Goal: Task Accomplishment & Management: Use online tool/utility

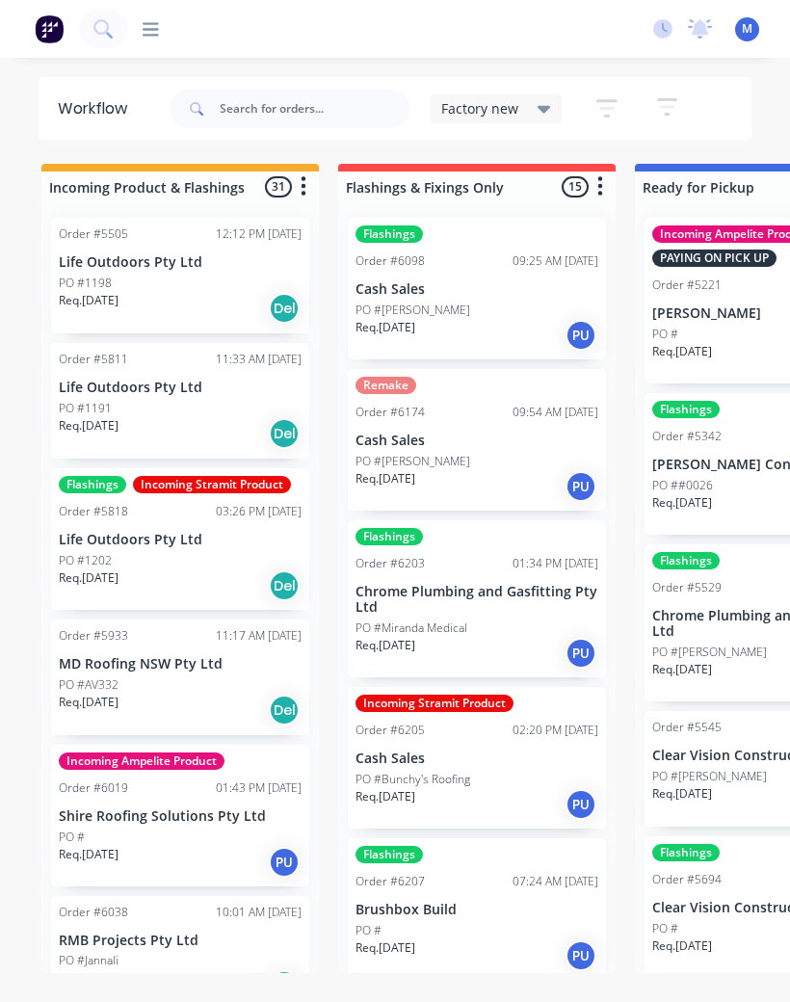
click at [140, 39] on div at bounding box center [143, 29] width 32 height 18
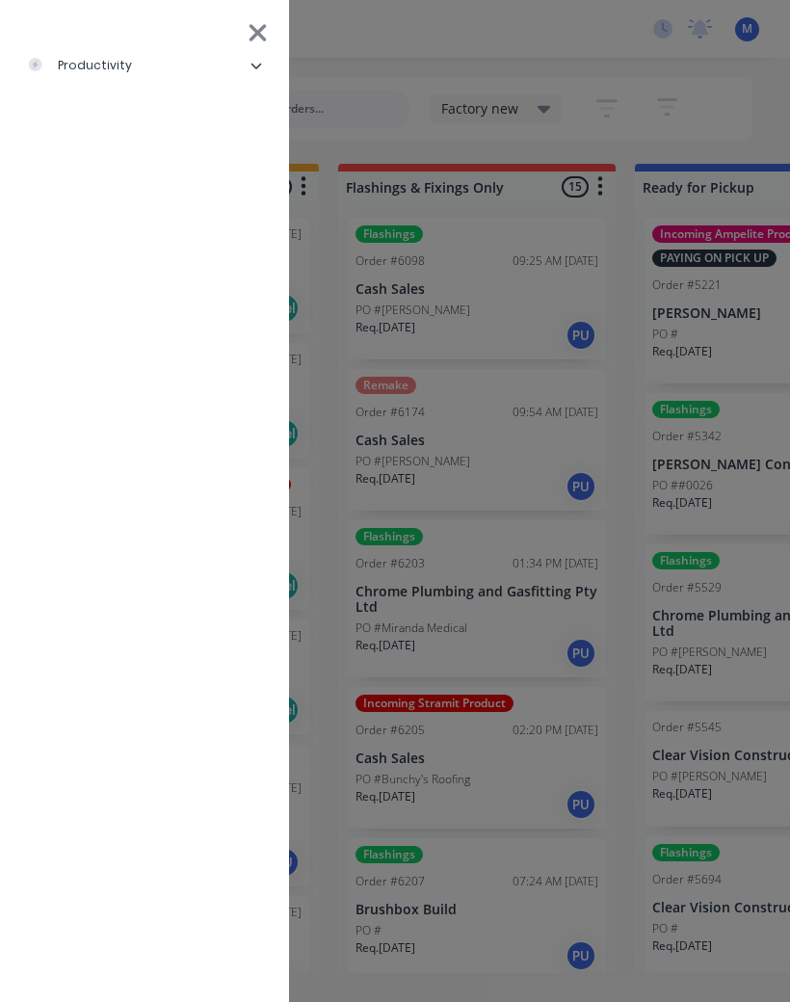
click at [81, 70] on div "productivity" at bounding box center [79, 65] width 105 height 17
click at [104, 217] on div "Delivery Scheduling" at bounding box center [117, 209] width 151 height 17
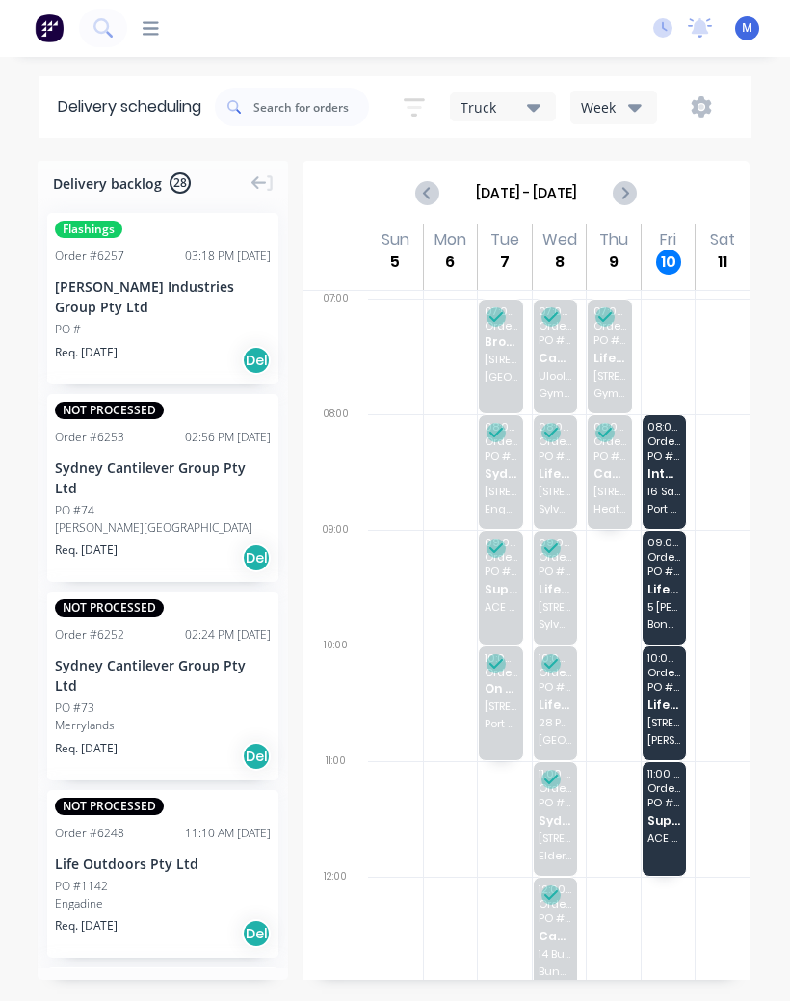
scroll to position [3, 0]
click at [668, 480] on div "08:00 - 09:00 Order # 6230 PO # Sandbar Into Building & Design Pty Ltd [STREET_…" at bounding box center [665, 473] width 44 height 114
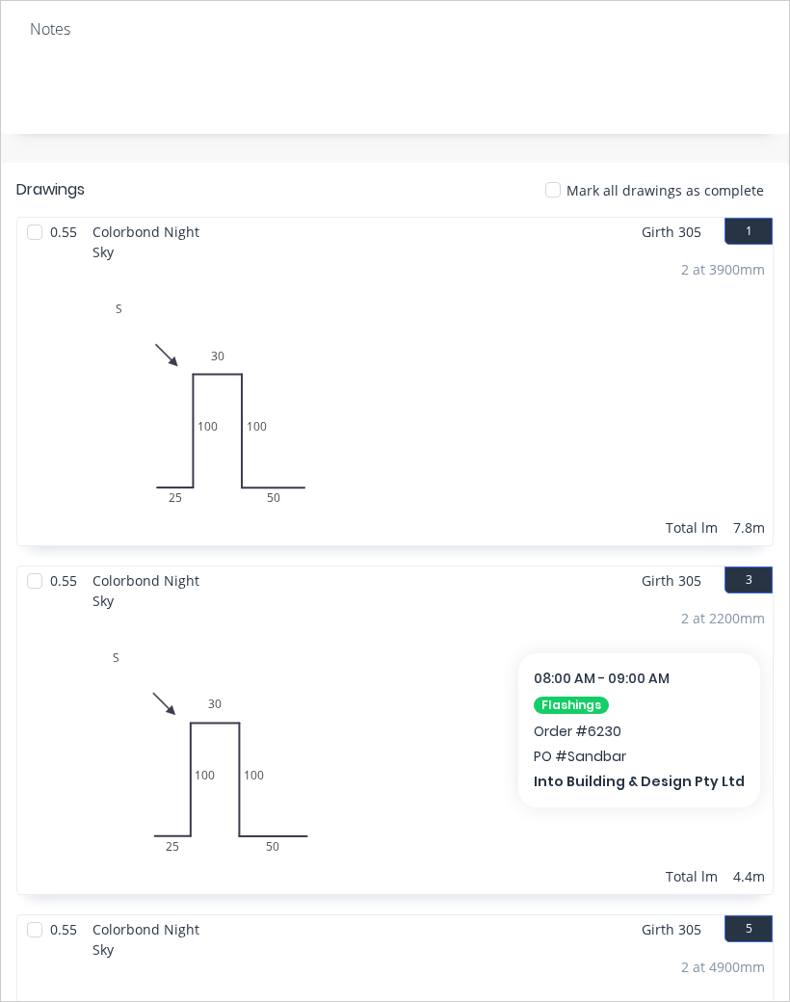
scroll to position [706, 0]
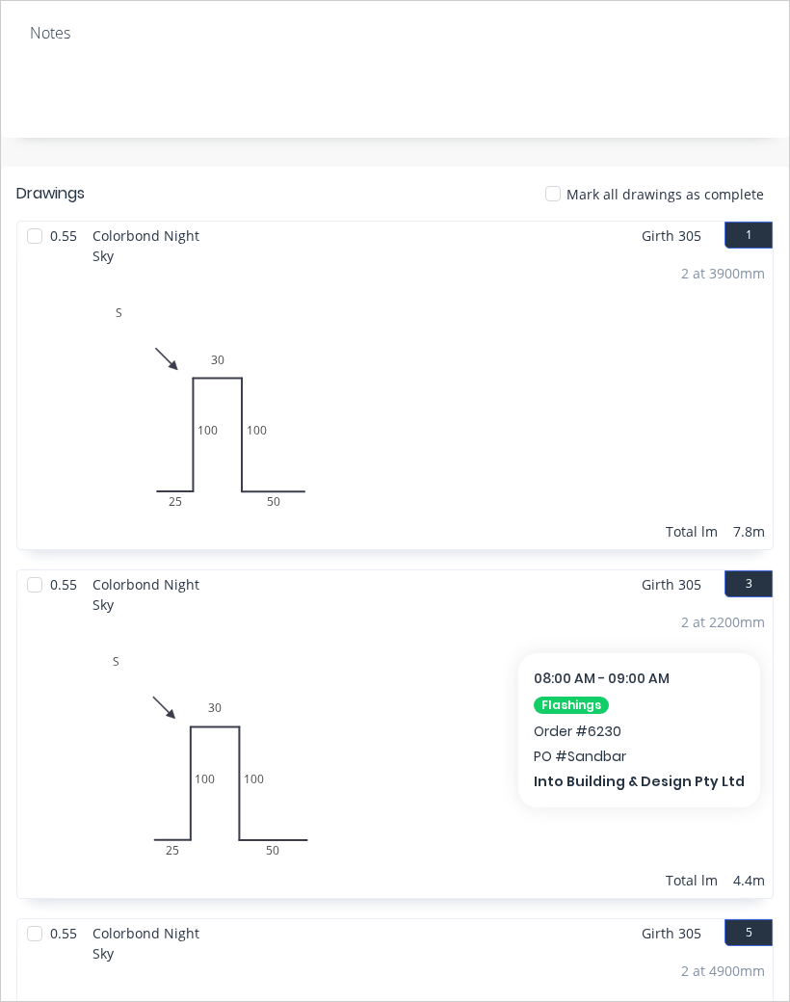
click at [34, 225] on div at bounding box center [34, 236] width 39 height 39
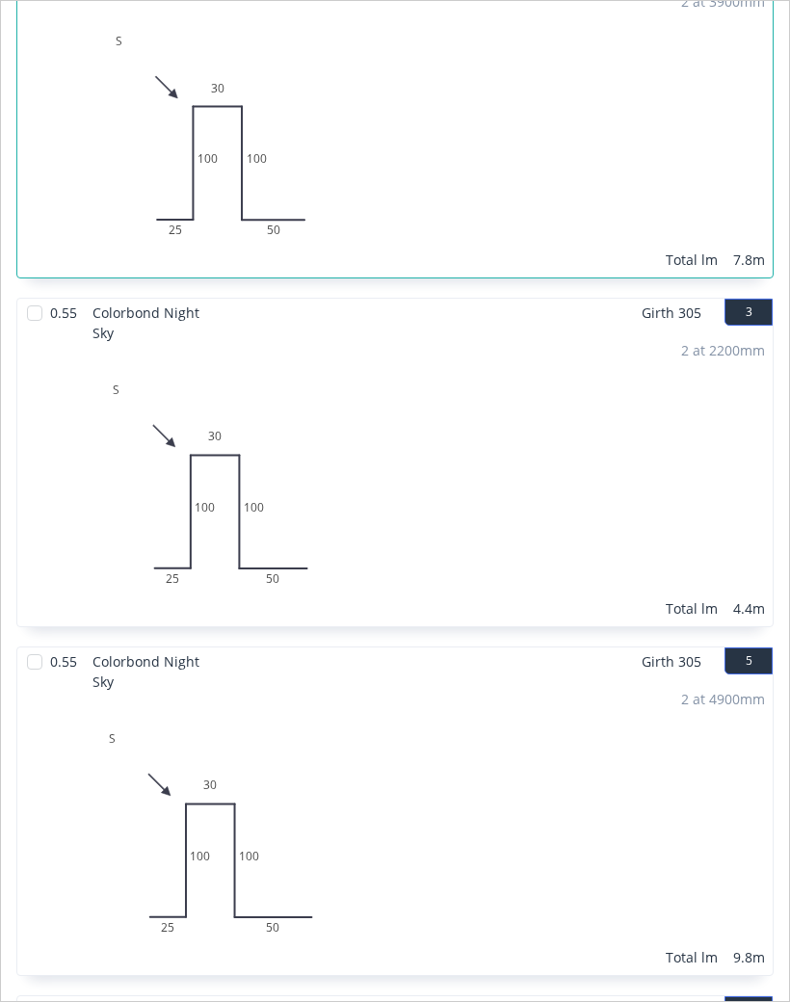
click at [29, 304] on div at bounding box center [34, 313] width 39 height 39
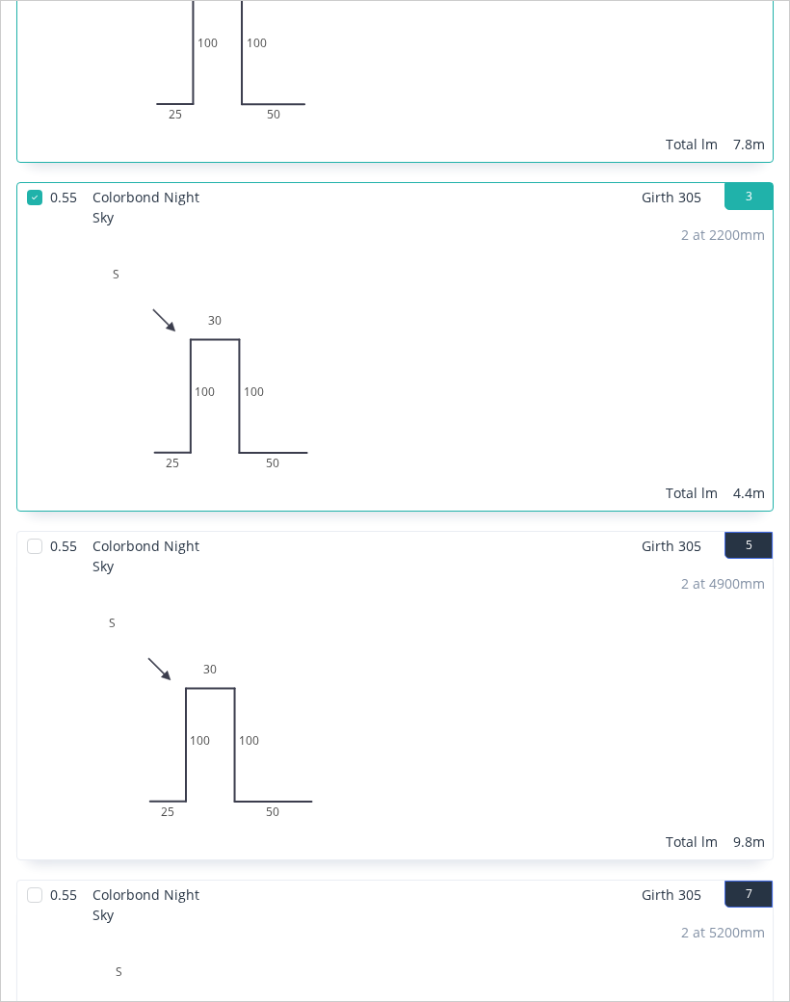
scroll to position [1179, 0]
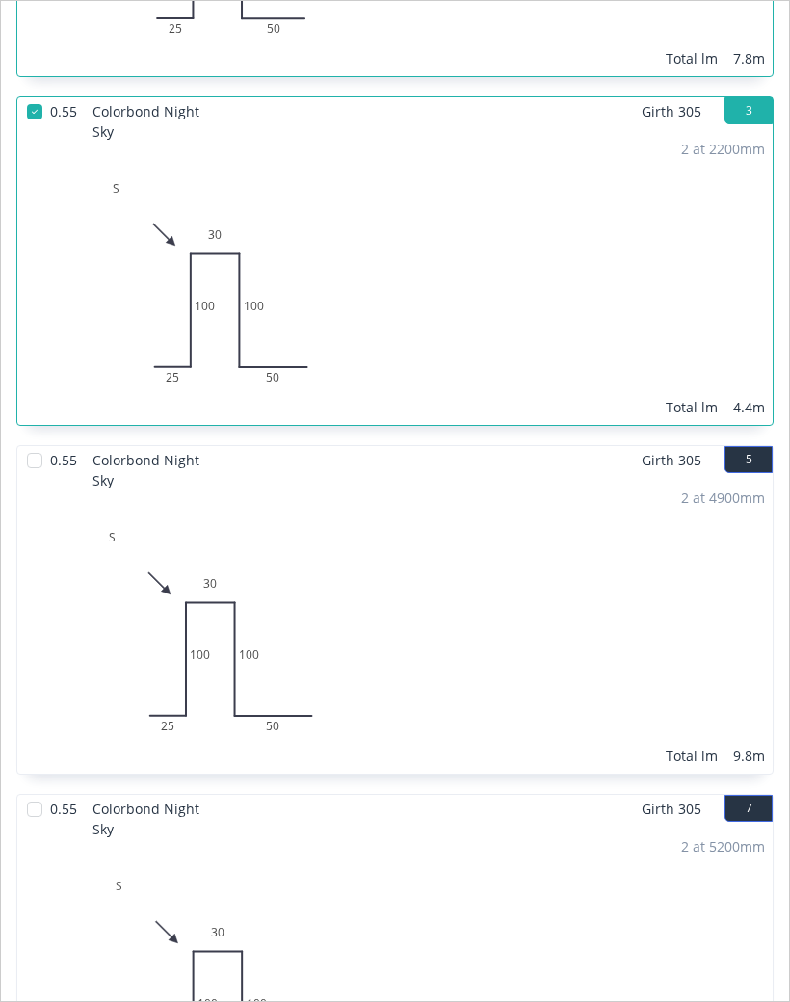
click at [32, 446] on div at bounding box center [34, 460] width 39 height 39
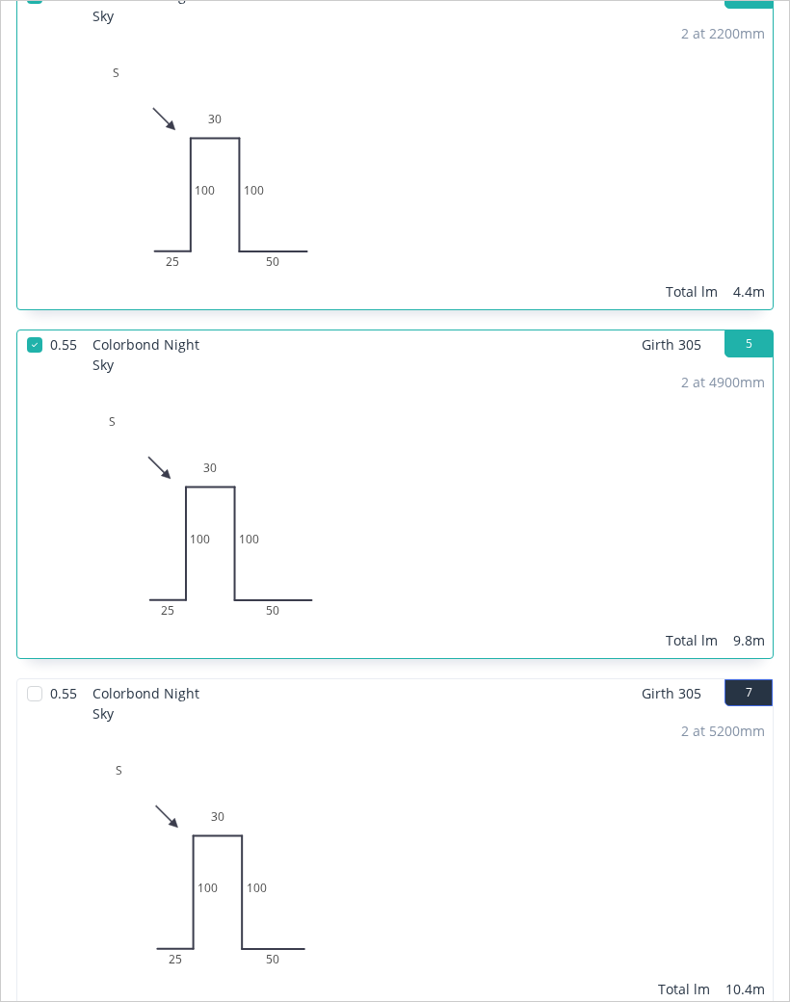
scroll to position [1484, 0]
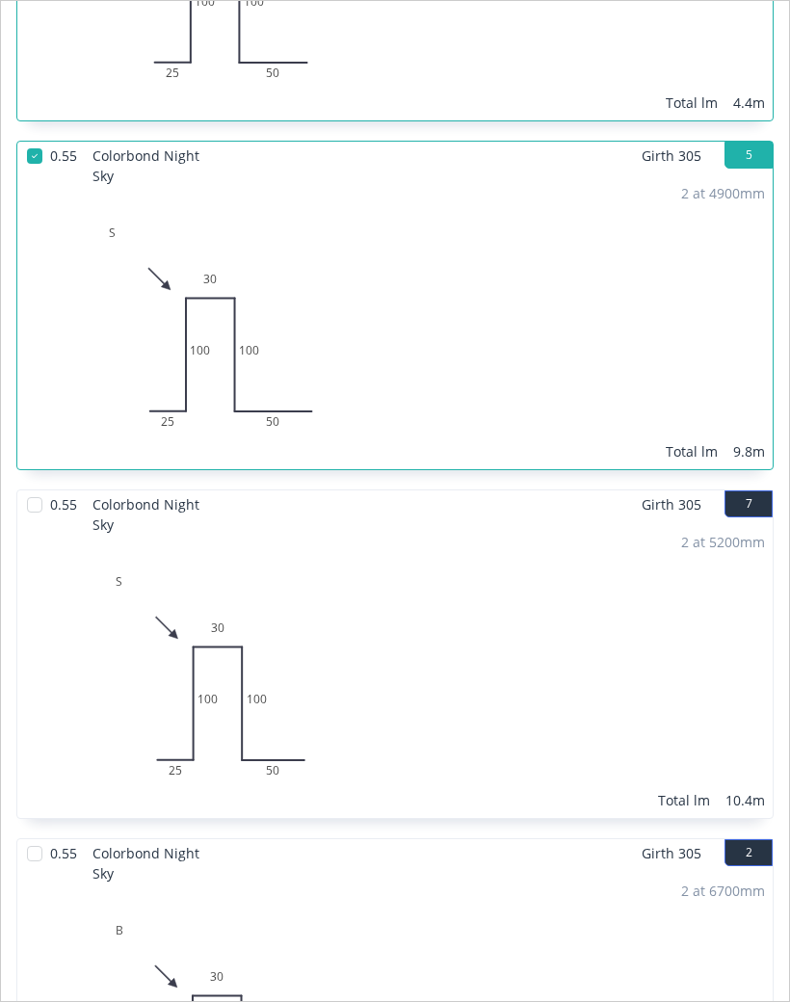
click at [30, 486] on div at bounding box center [34, 505] width 39 height 39
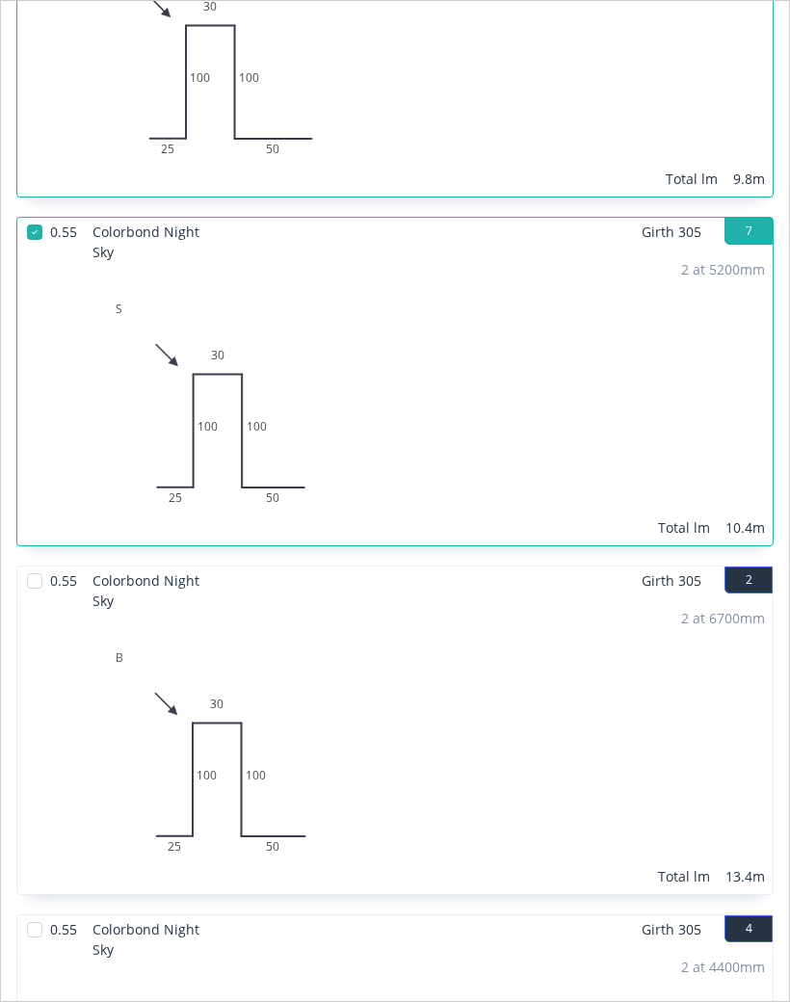
click at [34, 568] on div at bounding box center [34, 581] width 39 height 39
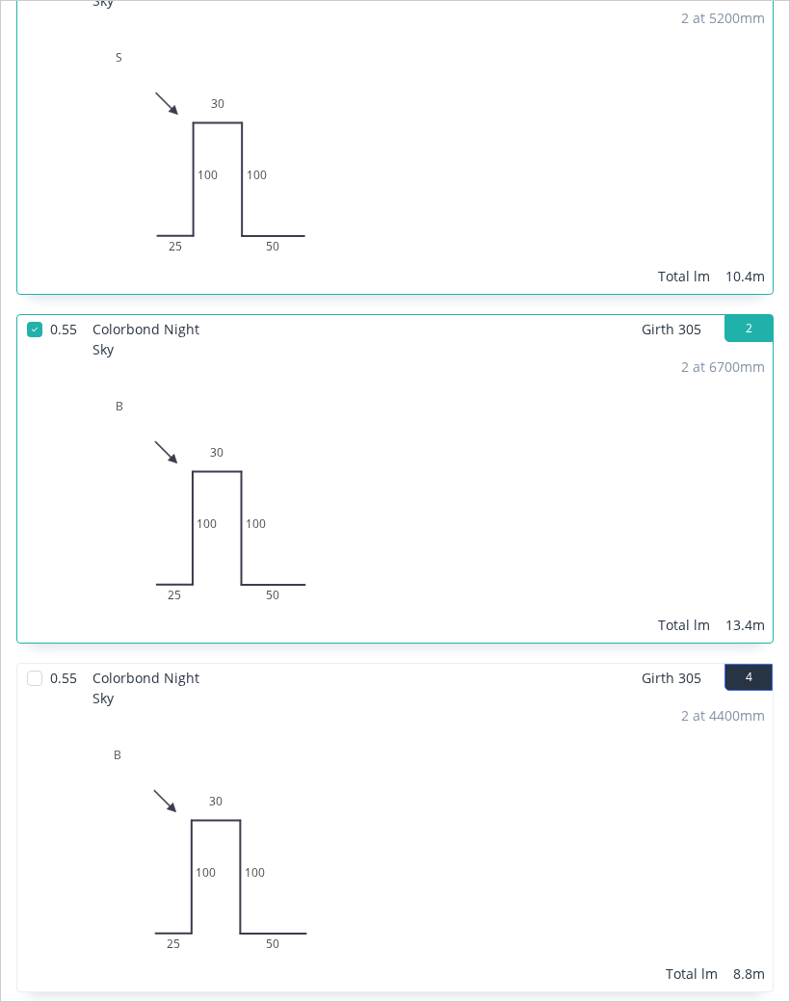
scroll to position [2002, 0]
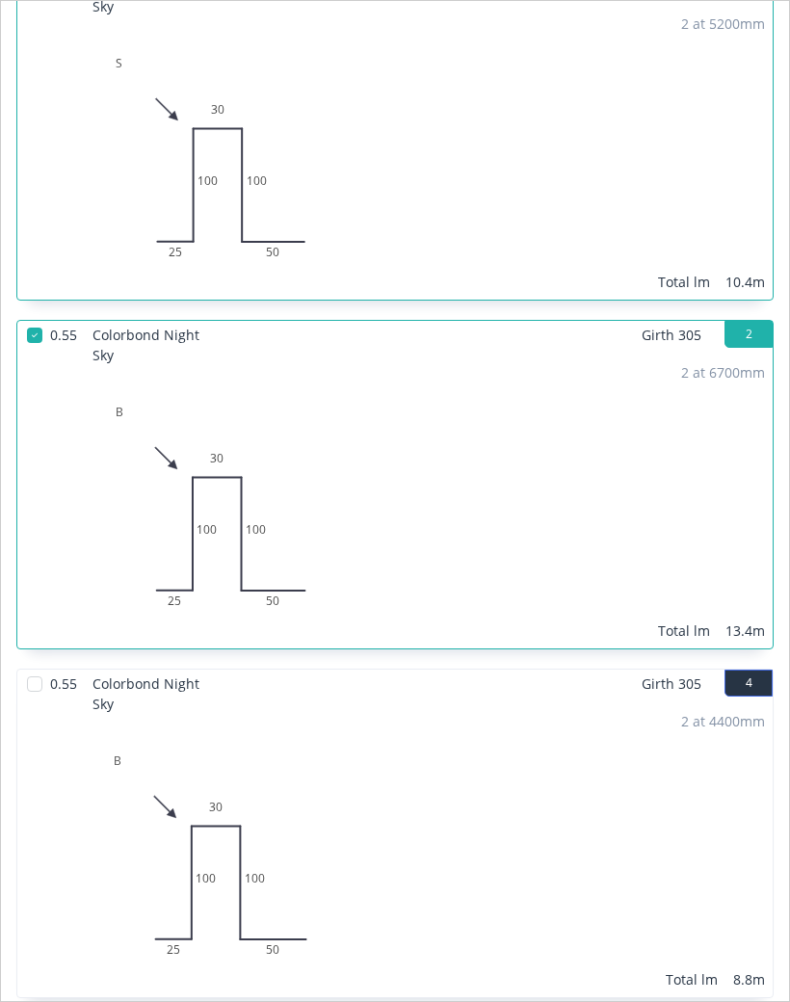
click at [22, 665] on div at bounding box center [34, 684] width 39 height 39
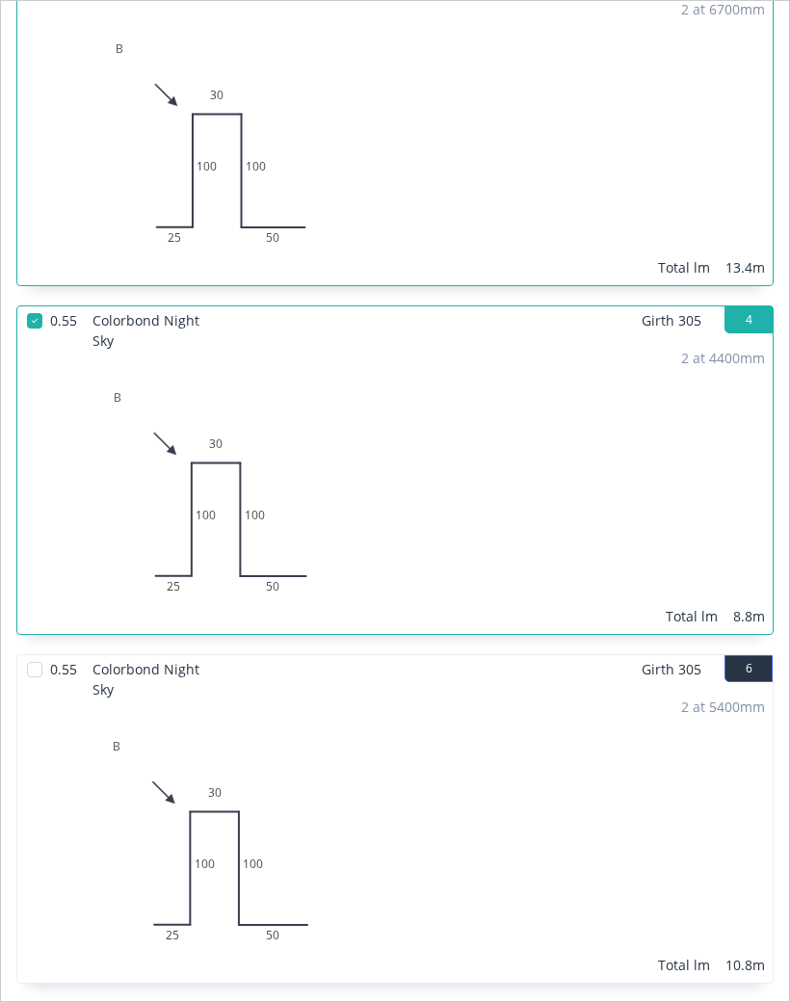
click at [29, 650] on div at bounding box center [34, 669] width 39 height 39
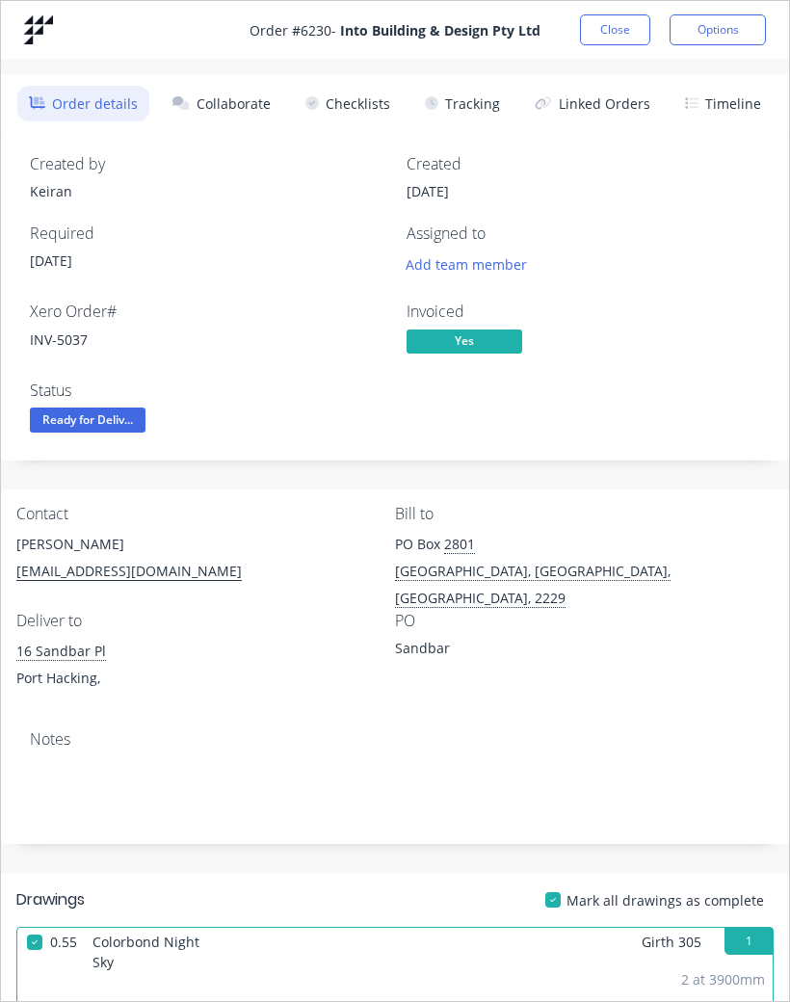
scroll to position [0, 0]
click at [613, 23] on button "Close" at bounding box center [615, 29] width 70 height 31
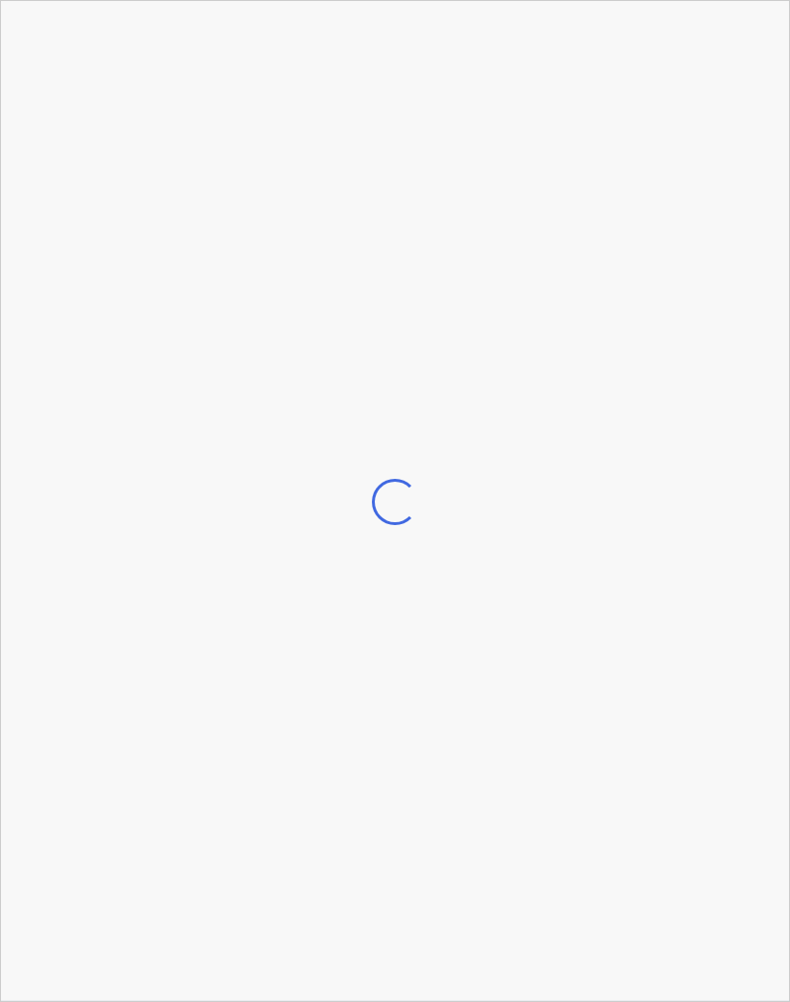
click at [673, 575] on div "Loading..." at bounding box center [395, 502] width 788 height 1002
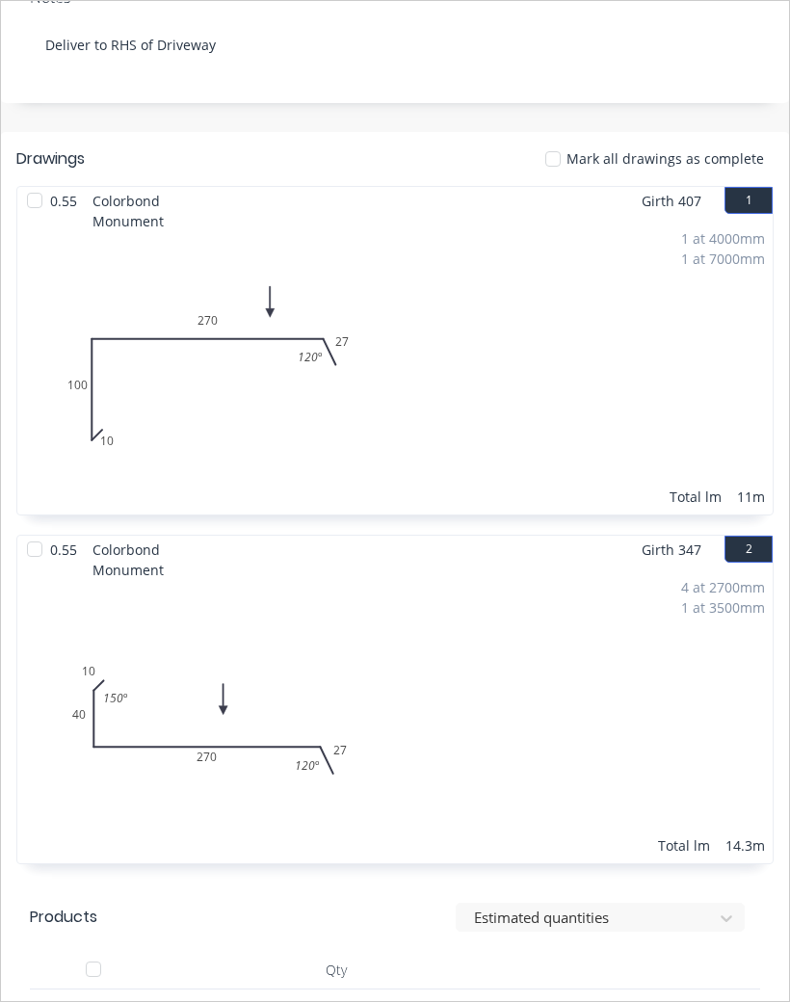
scroll to position [664, 0]
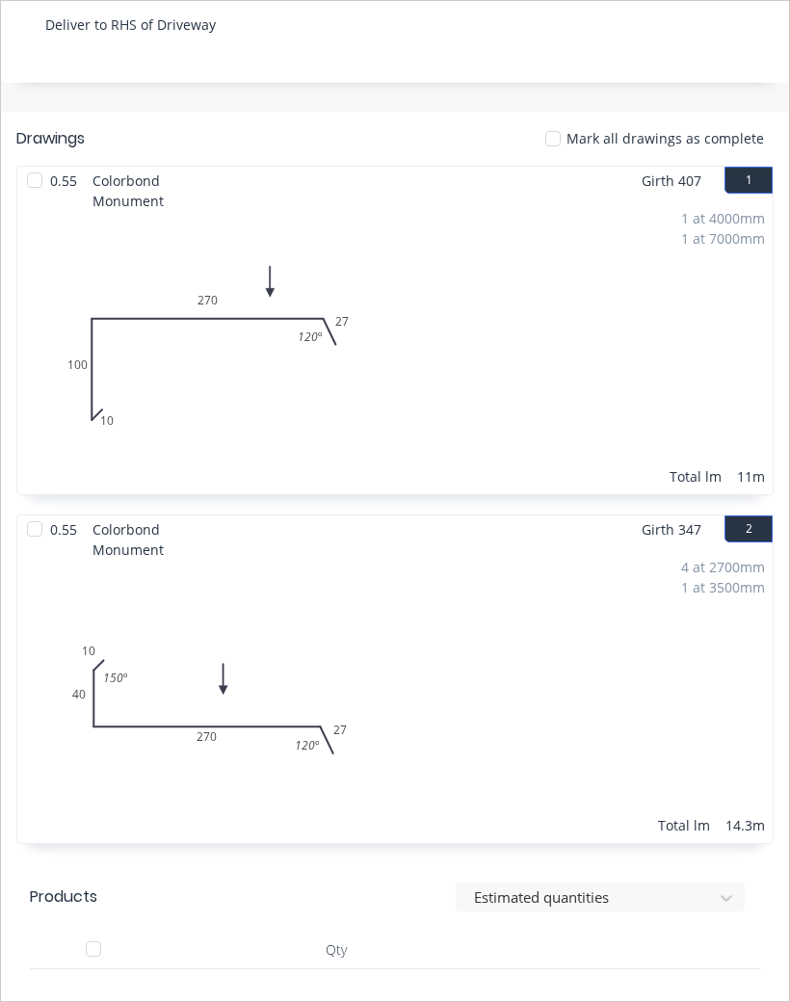
click at [39, 177] on div at bounding box center [34, 180] width 39 height 39
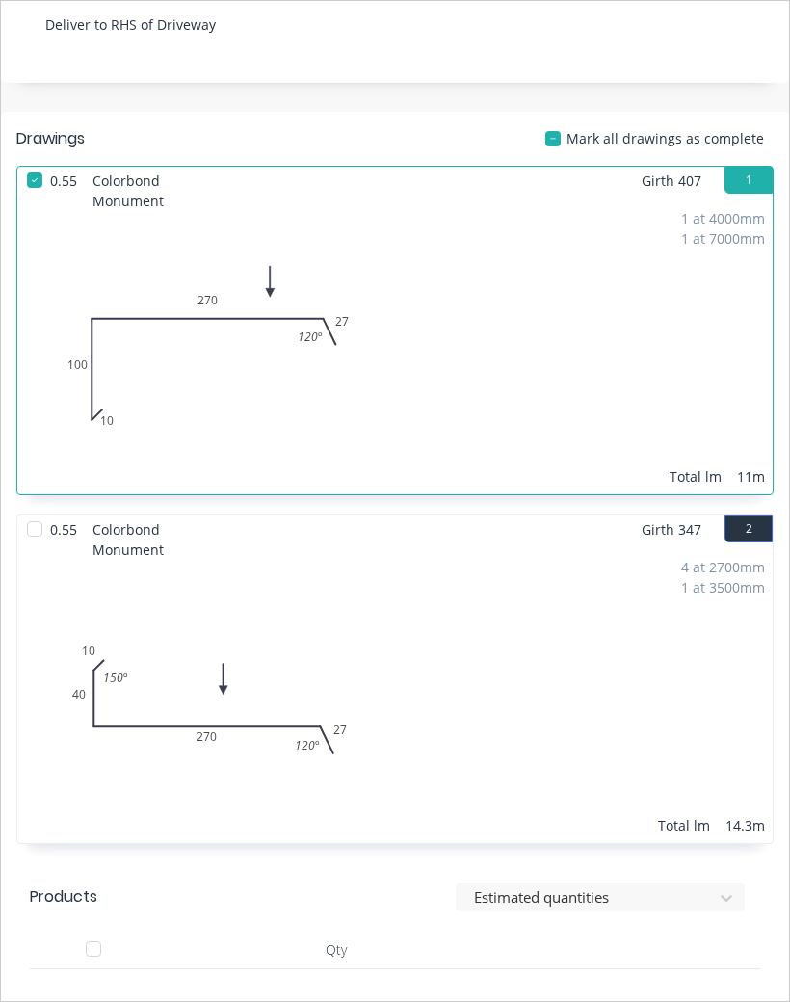
click at [649, 718] on div "4 at 2700mm 1 at 3500mm Total lm 14.3m" at bounding box center [394, 696] width 755 height 294
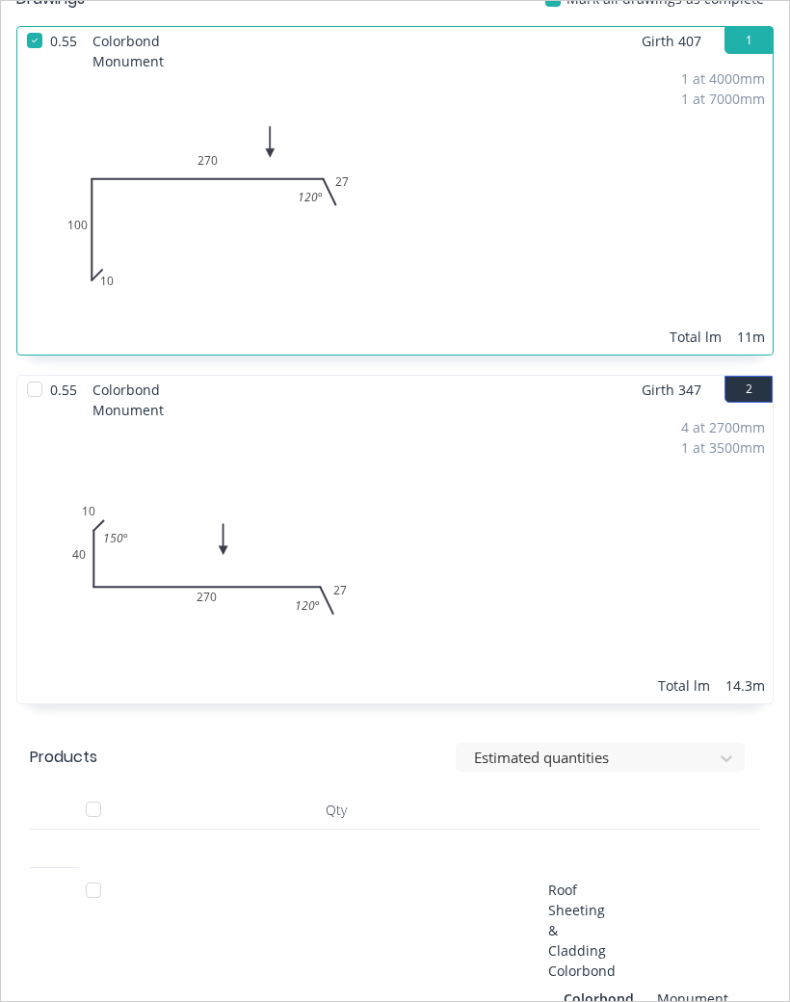
click at [20, 389] on div at bounding box center [34, 389] width 39 height 39
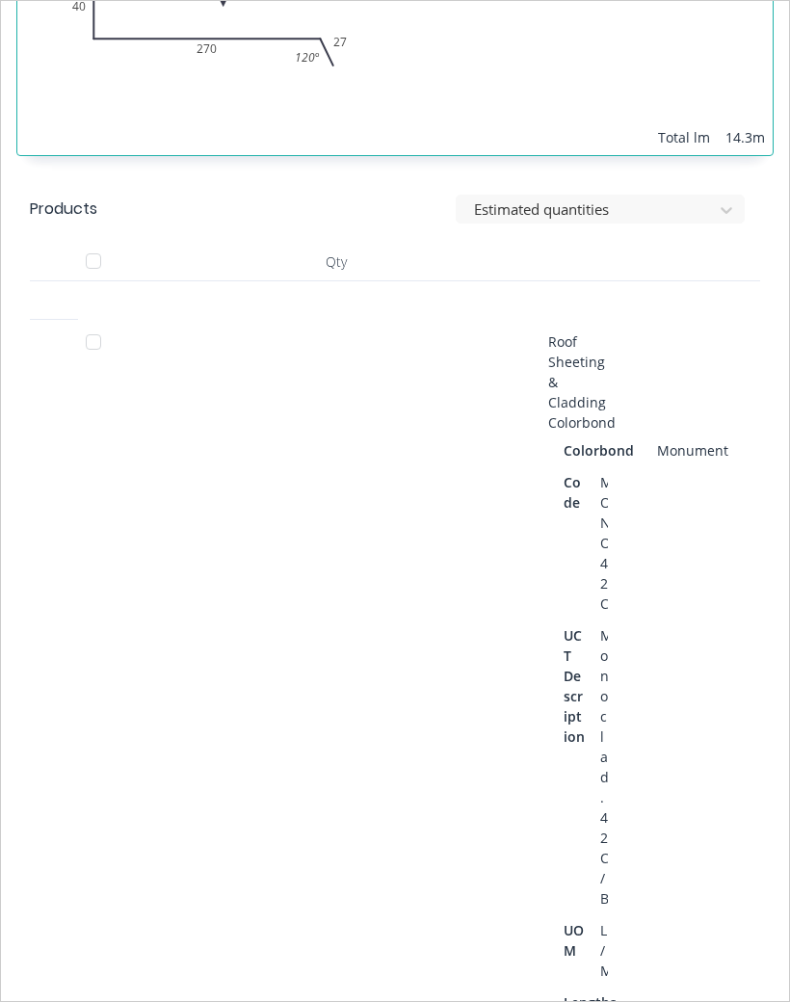
scroll to position [1352, 0]
click at [70, 338] on div at bounding box center [54, 735] width 48 height 830
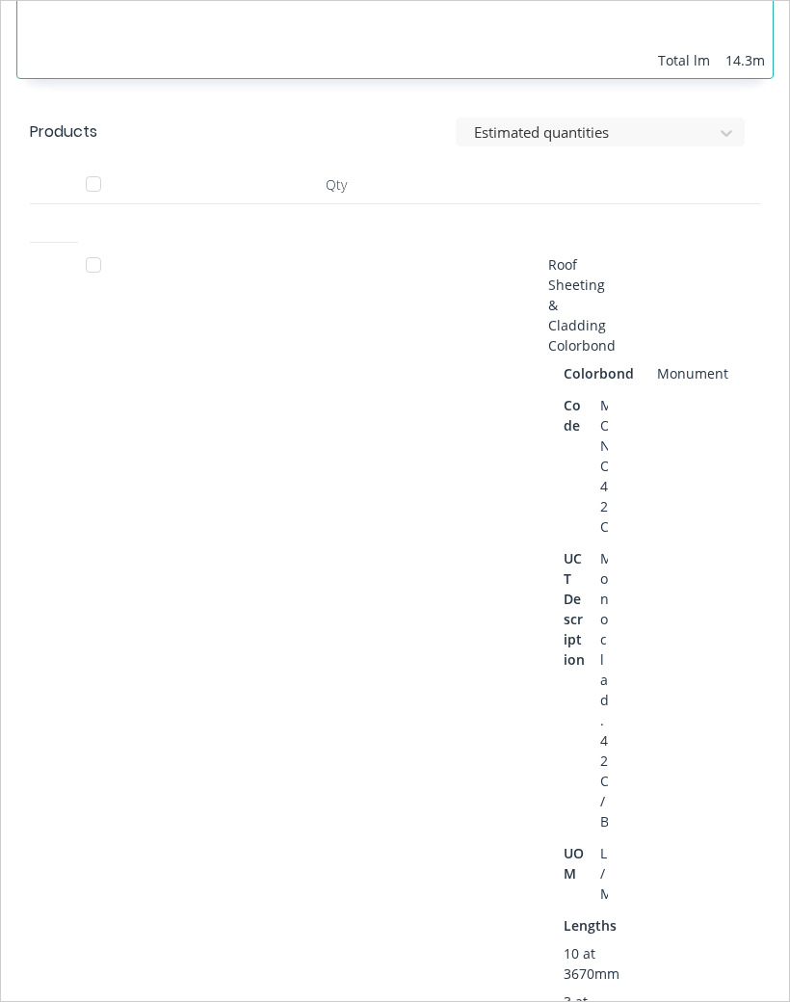
scroll to position [1428, 0]
click at [82, 280] on div at bounding box center [93, 266] width 39 height 39
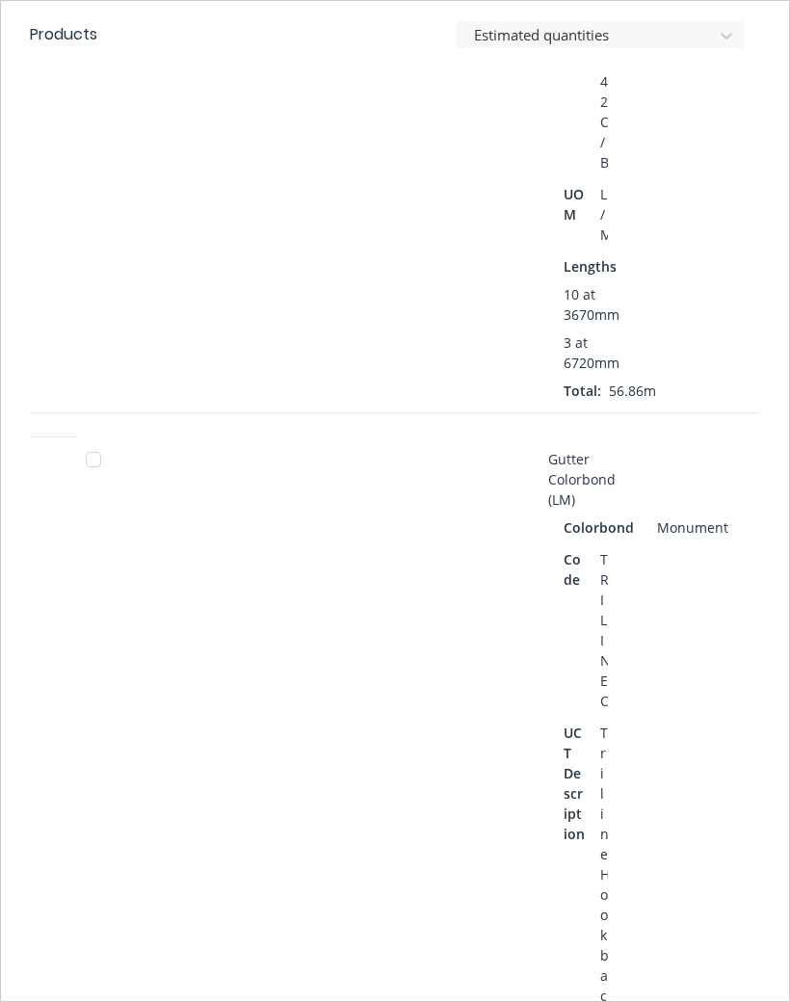
scroll to position [2106, 0]
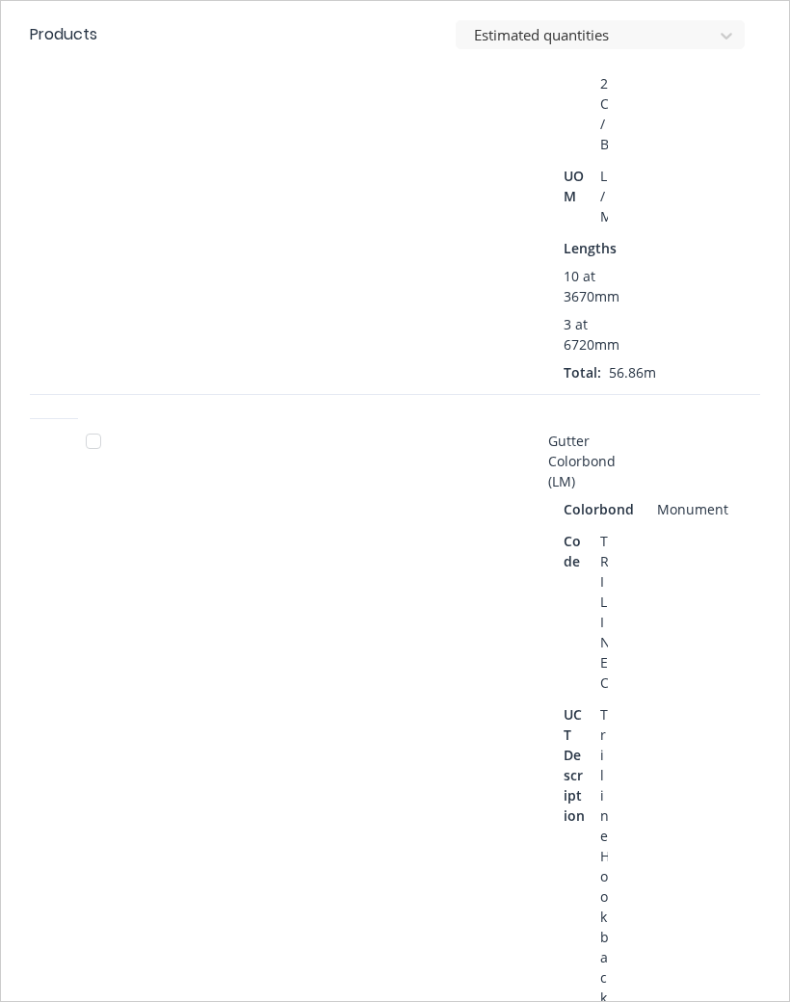
click at [79, 461] on div at bounding box center [93, 441] width 39 height 39
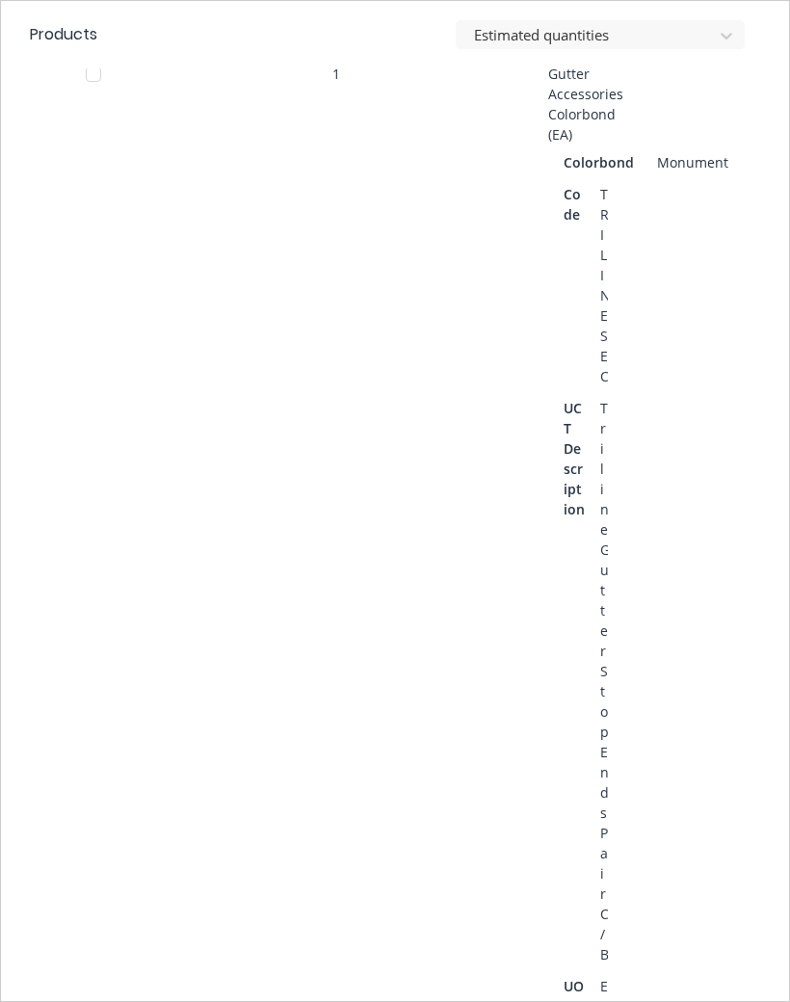
scroll to position [3605, 0]
click at [83, 92] on div at bounding box center [93, 72] width 39 height 39
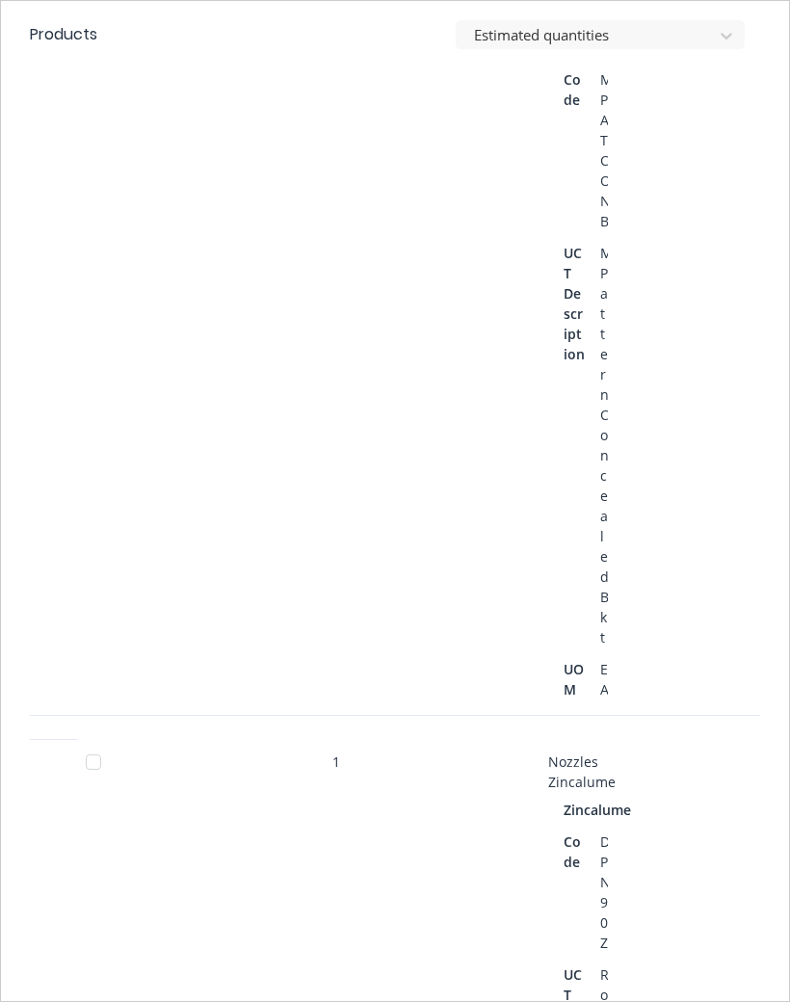
scroll to position [4653, 0]
click at [86, 48] on div at bounding box center [93, 29] width 39 height 39
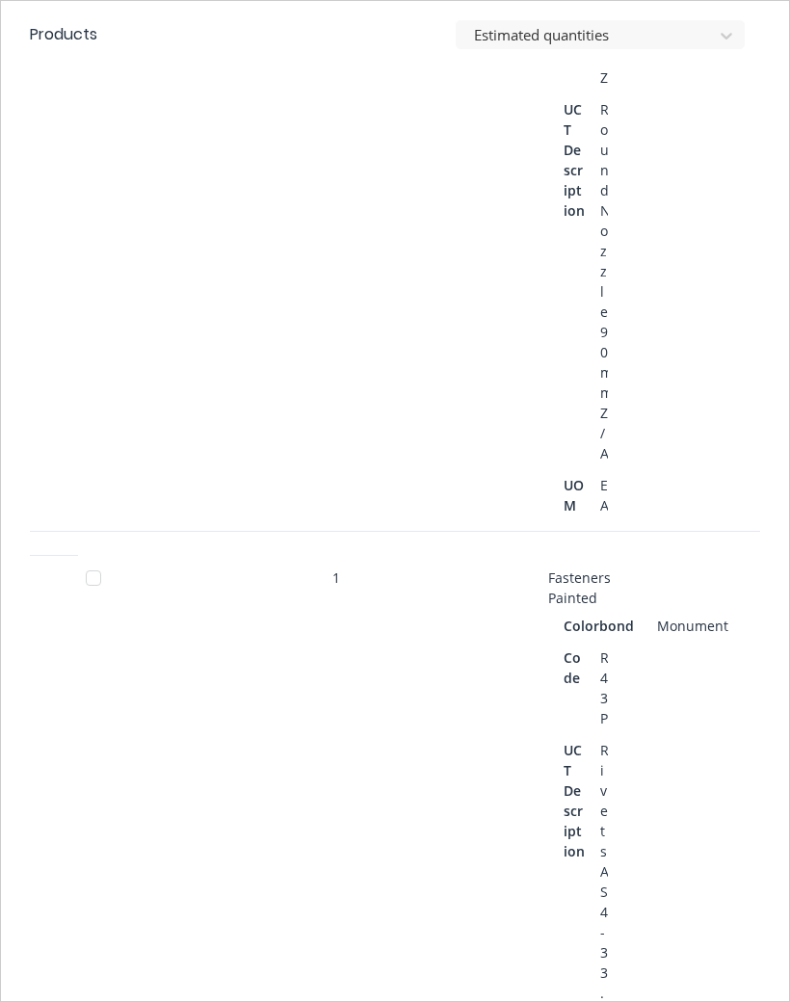
scroll to position [5524, 0]
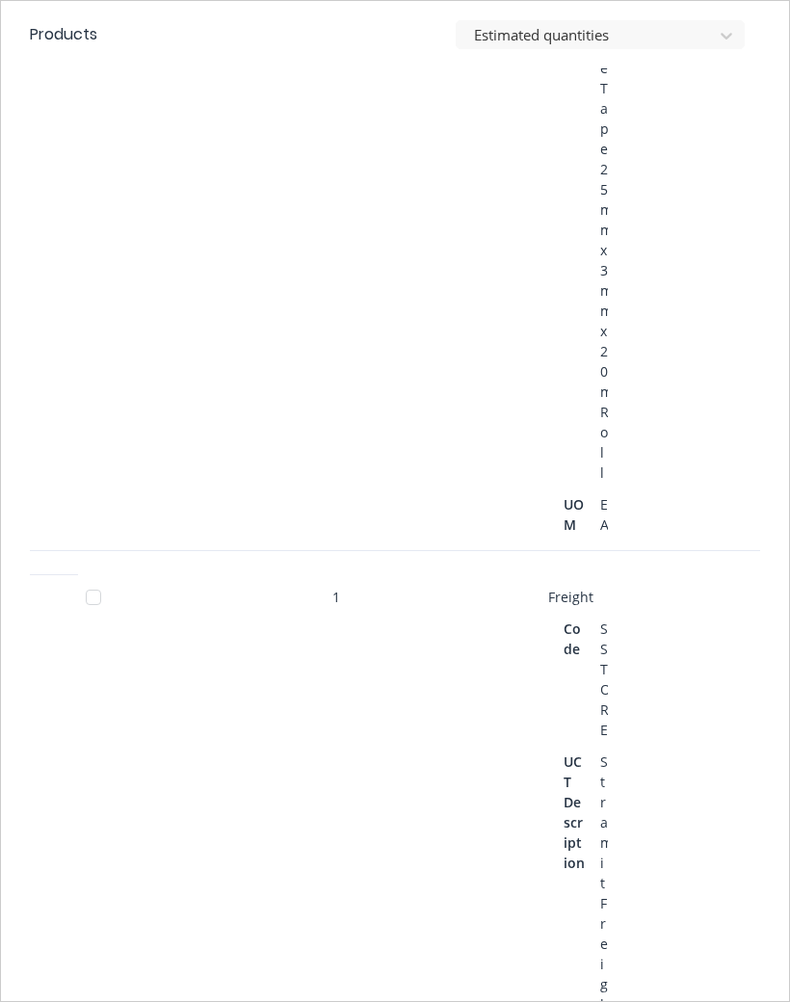
scroll to position [7377, 0]
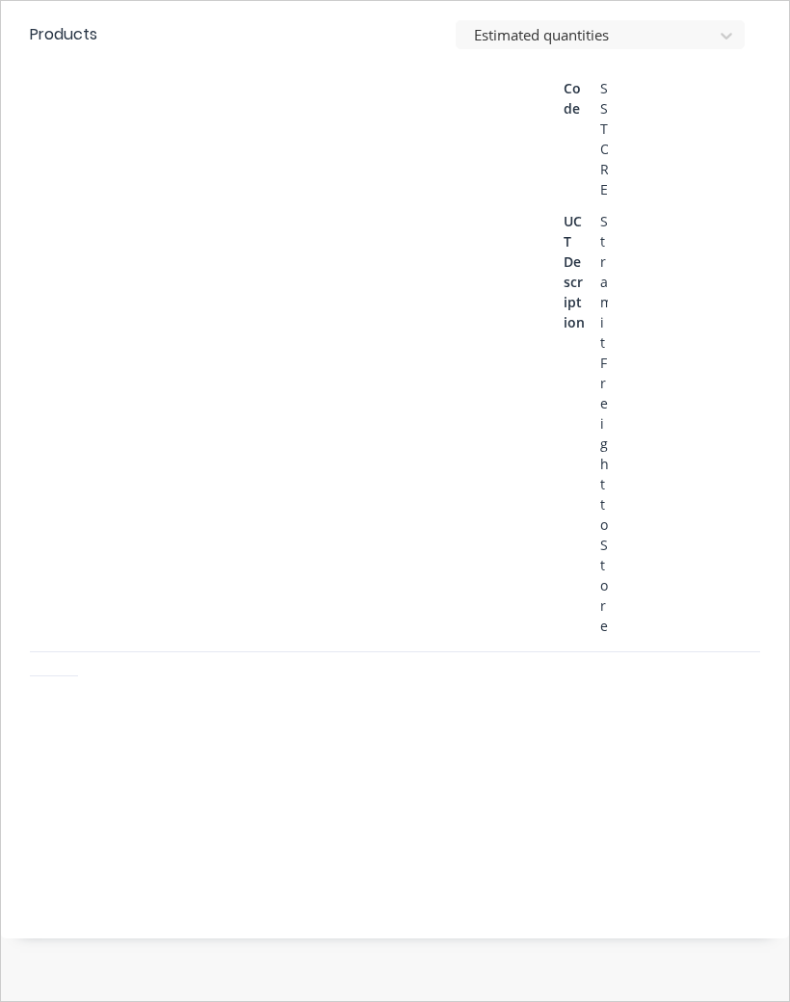
click at [82, 76] on div at bounding box center [93, 57] width 39 height 39
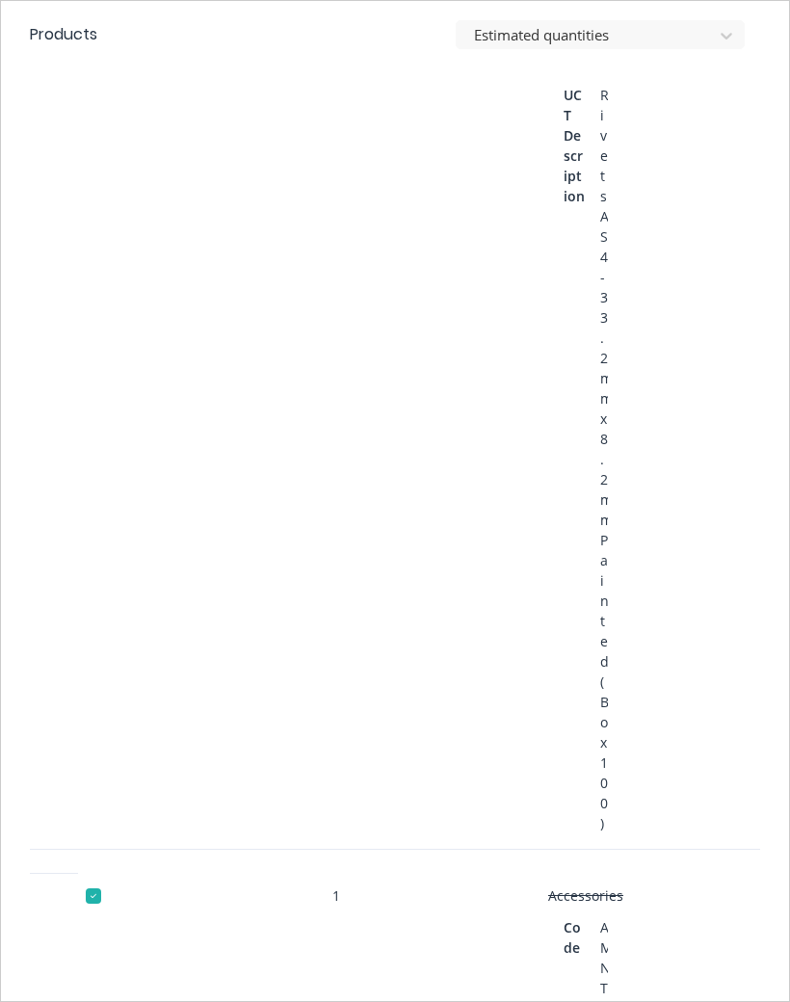
scroll to position [6174, 0]
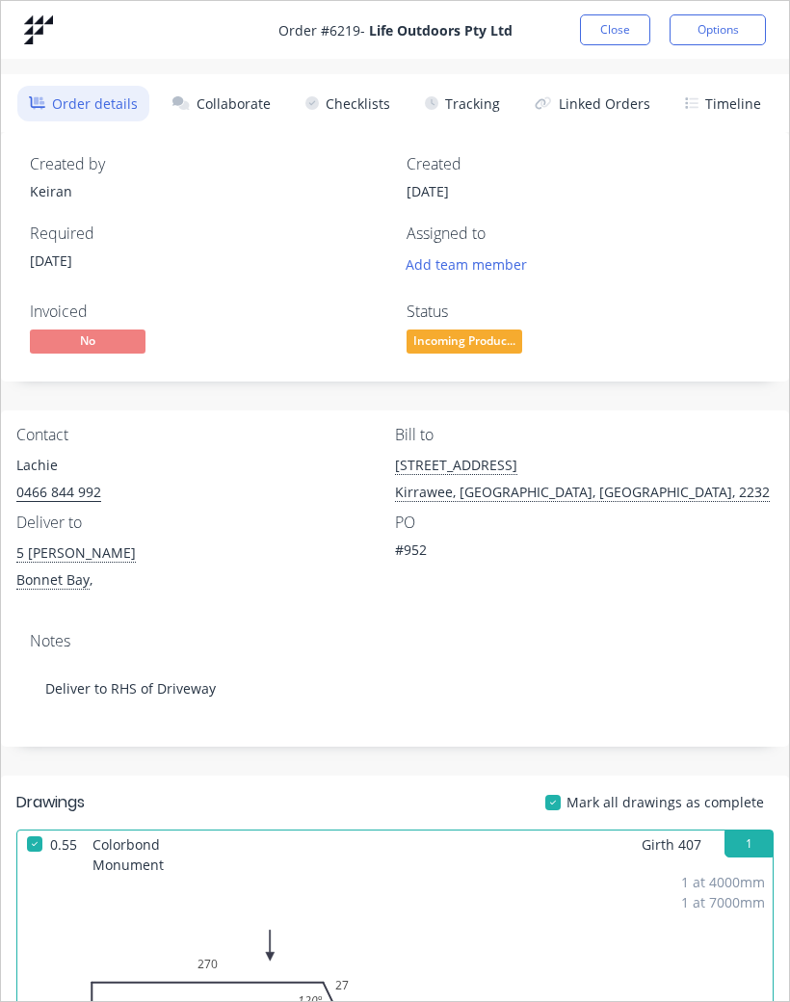
scroll to position [0, 0]
click at [616, 29] on button "Close" at bounding box center [615, 29] width 70 height 31
click at [612, 28] on button "Close" at bounding box center [615, 29] width 70 height 31
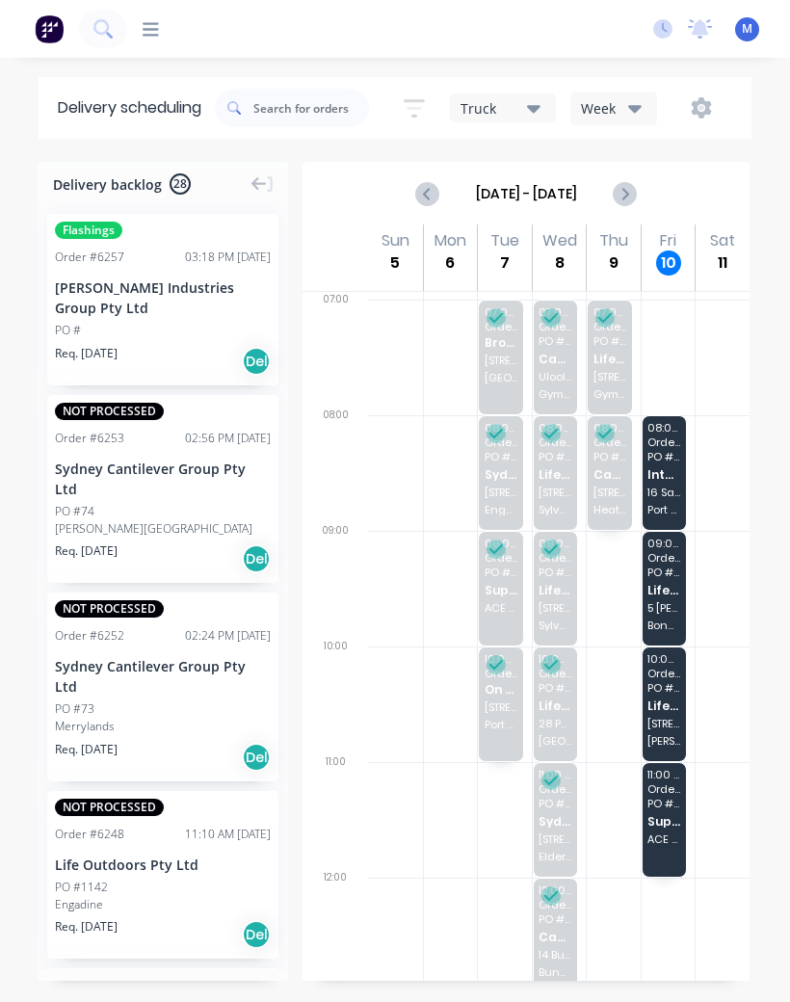
click at [670, 693] on div "10:00 - 11:00 Order # 6165 PO # 1230 Life Outdoors Pty Ltd [STREET_ADDRESS]" at bounding box center [665, 705] width 44 height 114
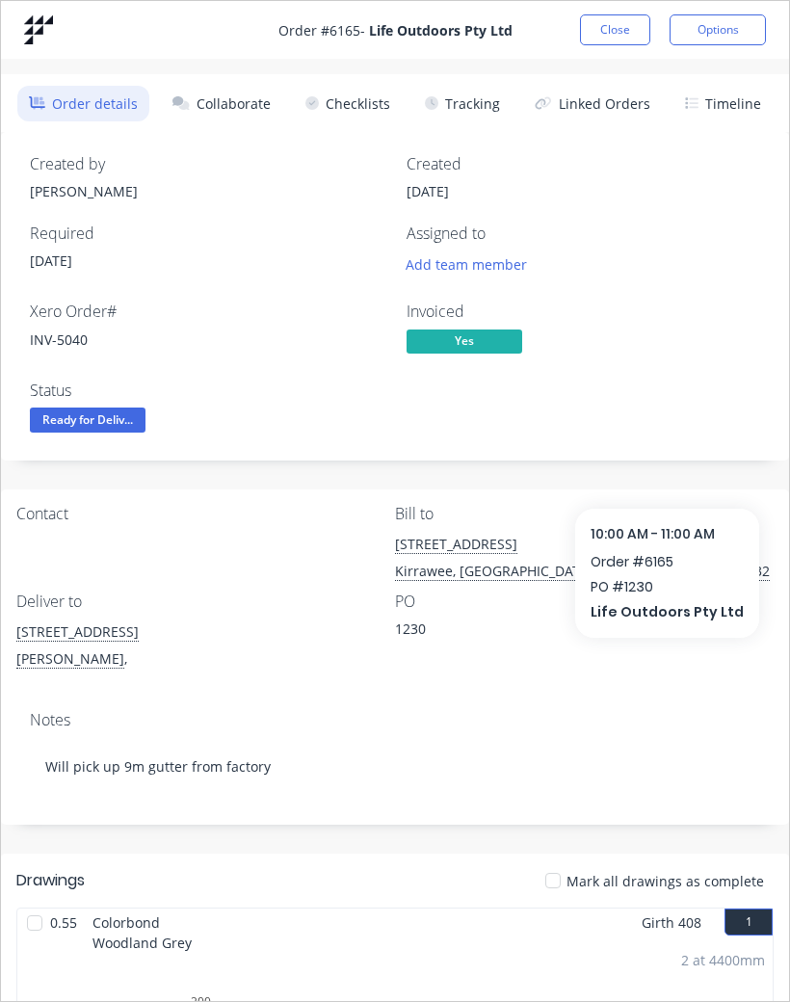
click at [627, 27] on button "Close" at bounding box center [615, 29] width 70 height 31
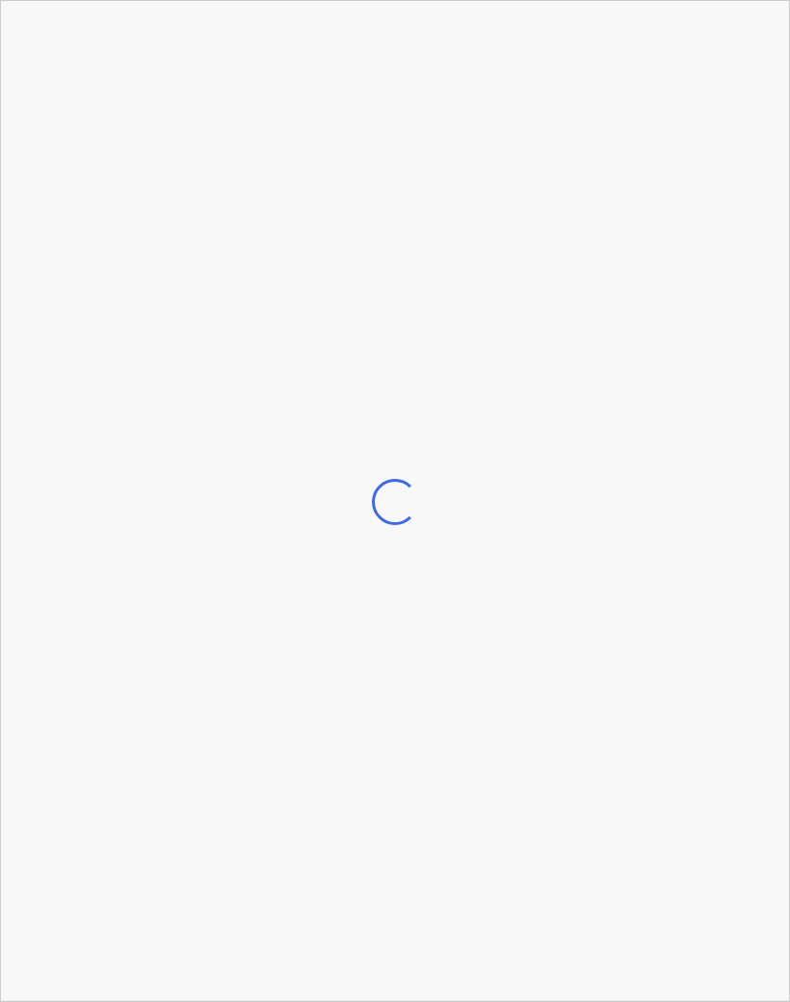
click at [678, 789] on div "Loading..." at bounding box center [395, 502] width 788 height 1002
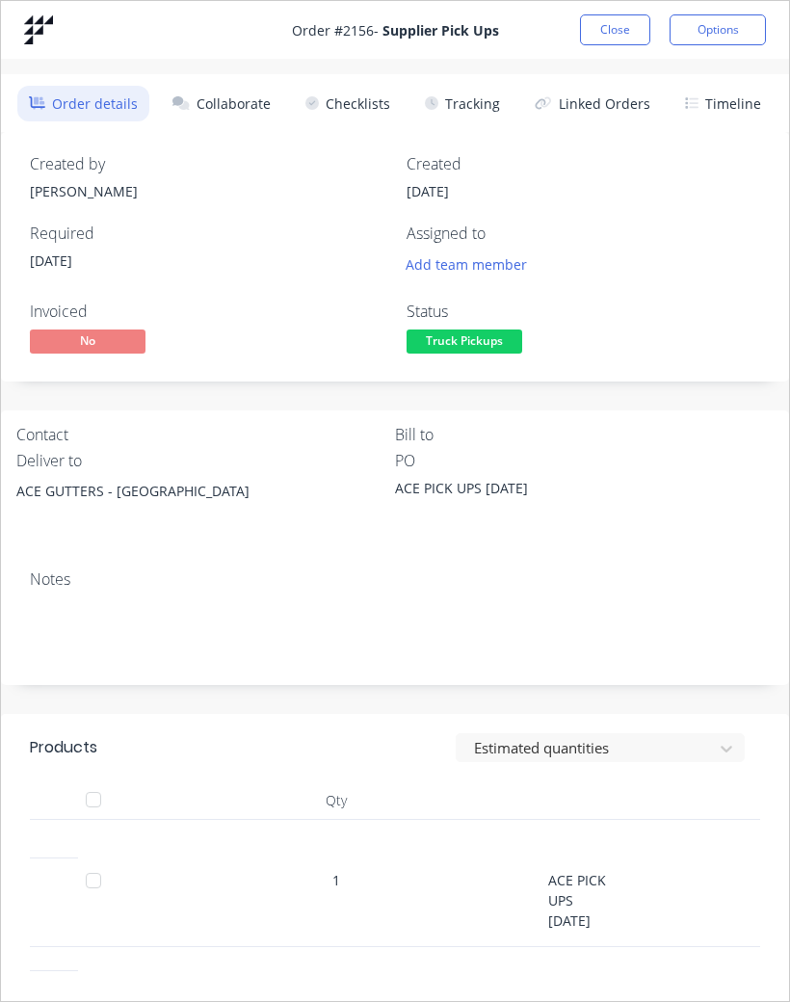
click at [624, 36] on button "Close" at bounding box center [615, 29] width 70 height 31
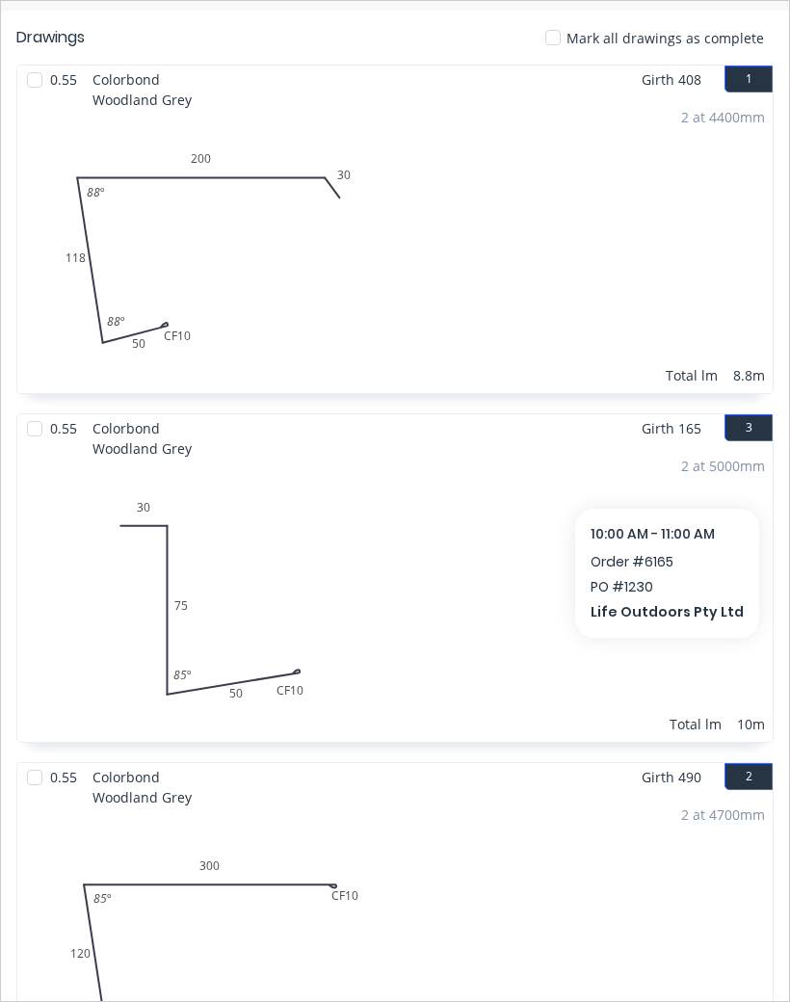
scroll to position [835, 0]
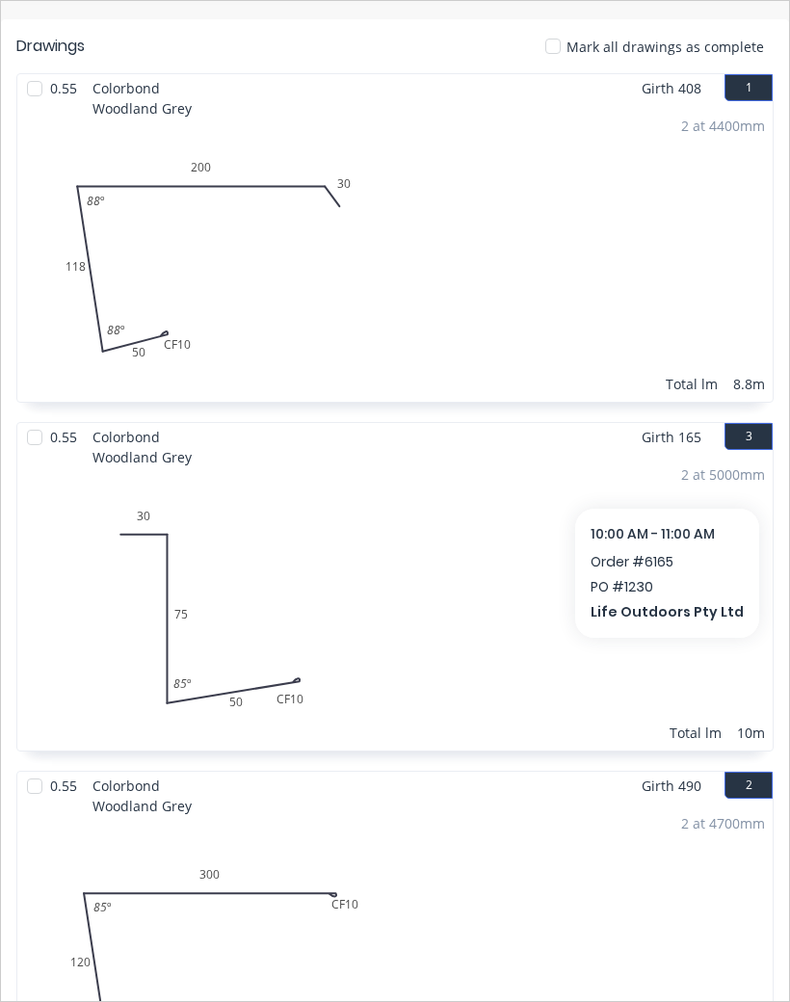
click at [34, 85] on div at bounding box center [34, 88] width 39 height 39
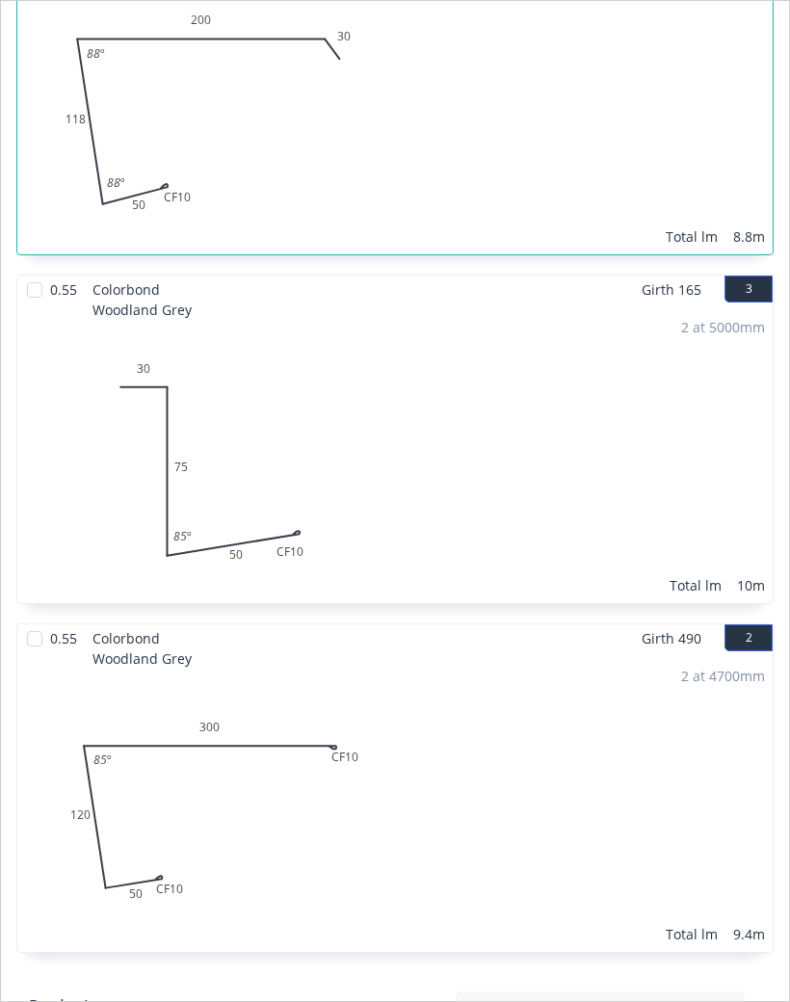
scroll to position [994, 0]
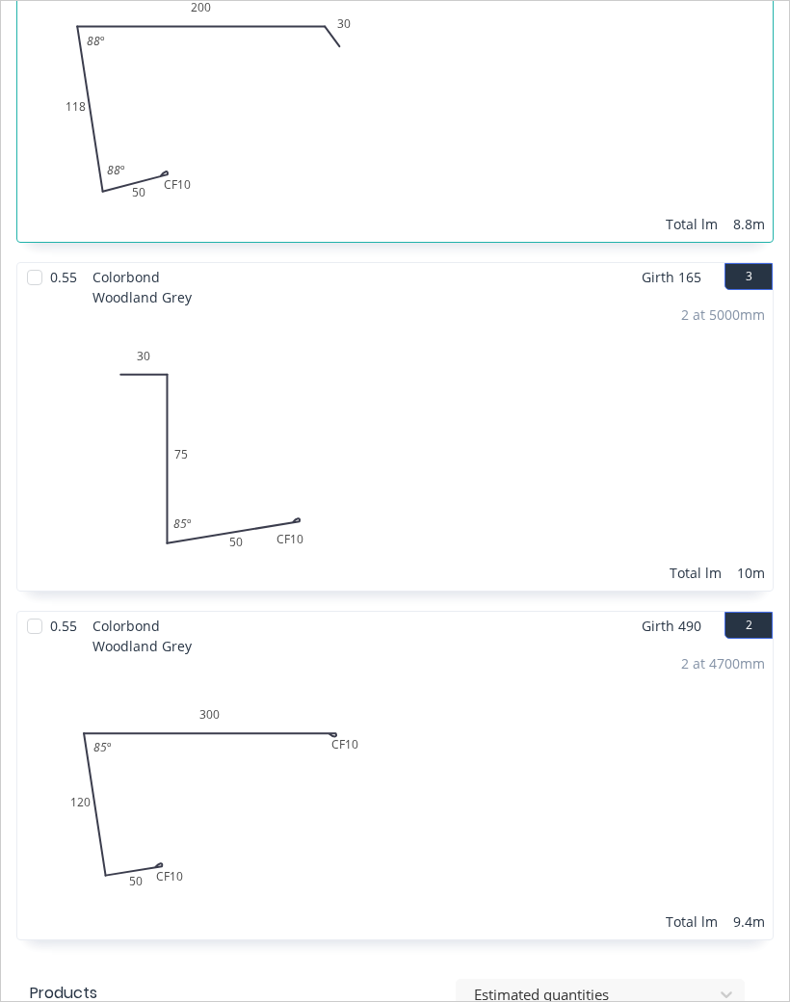
click at [35, 267] on div at bounding box center [34, 277] width 39 height 39
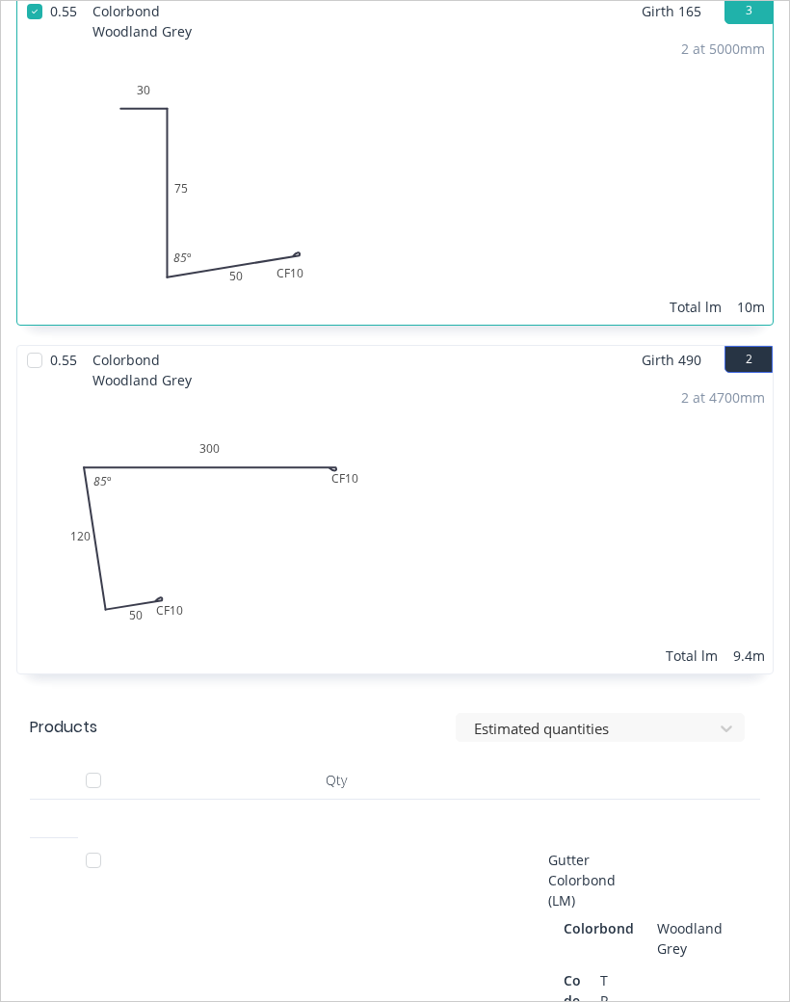
scroll to position [1281, 0]
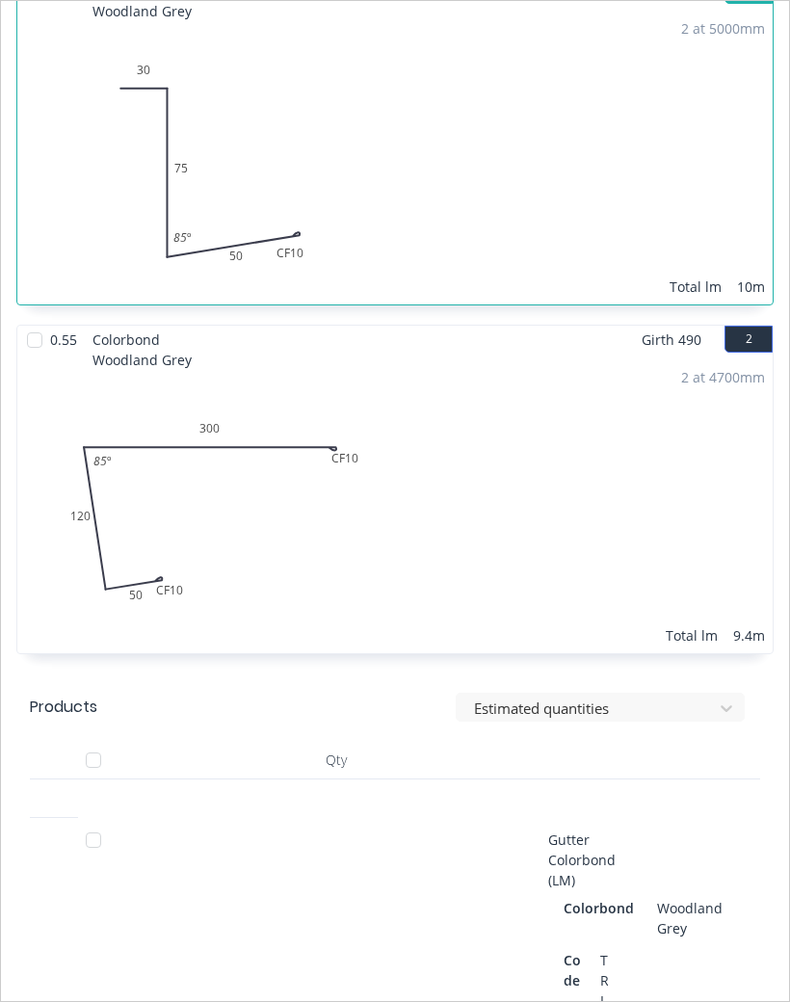
click at [32, 335] on div at bounding box center [34, 340] width 39 height 39
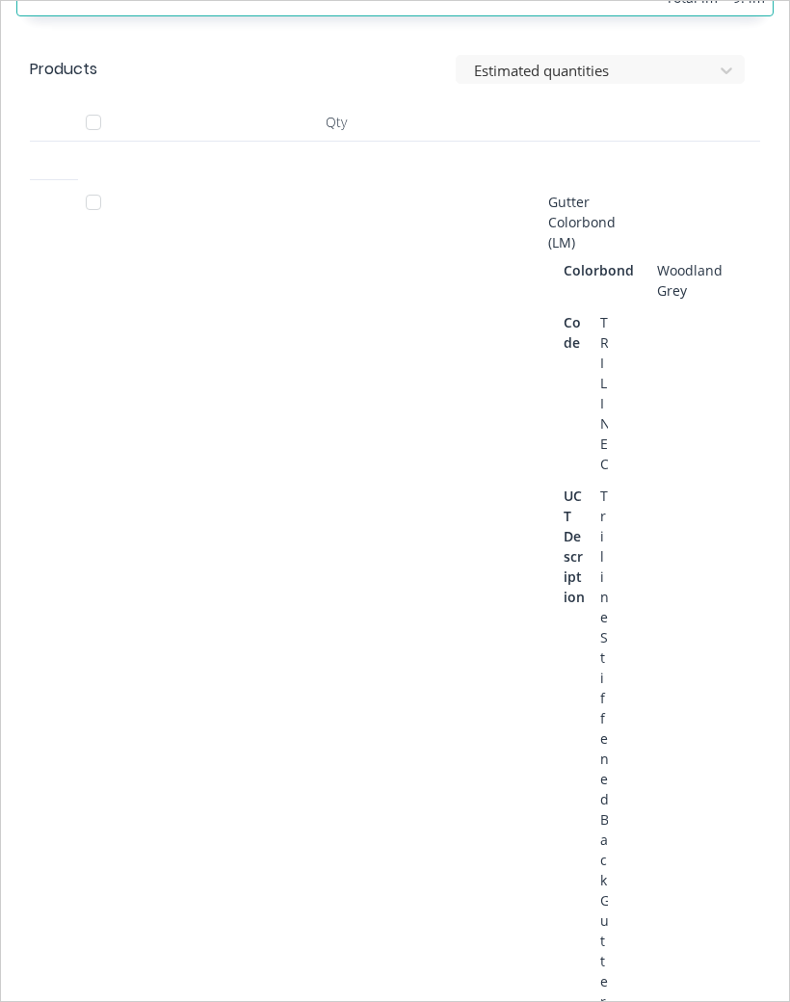
scroll to position [1920, 0]
click at [84, 208] on div at bounding box center [93, 201] width 39 height 39
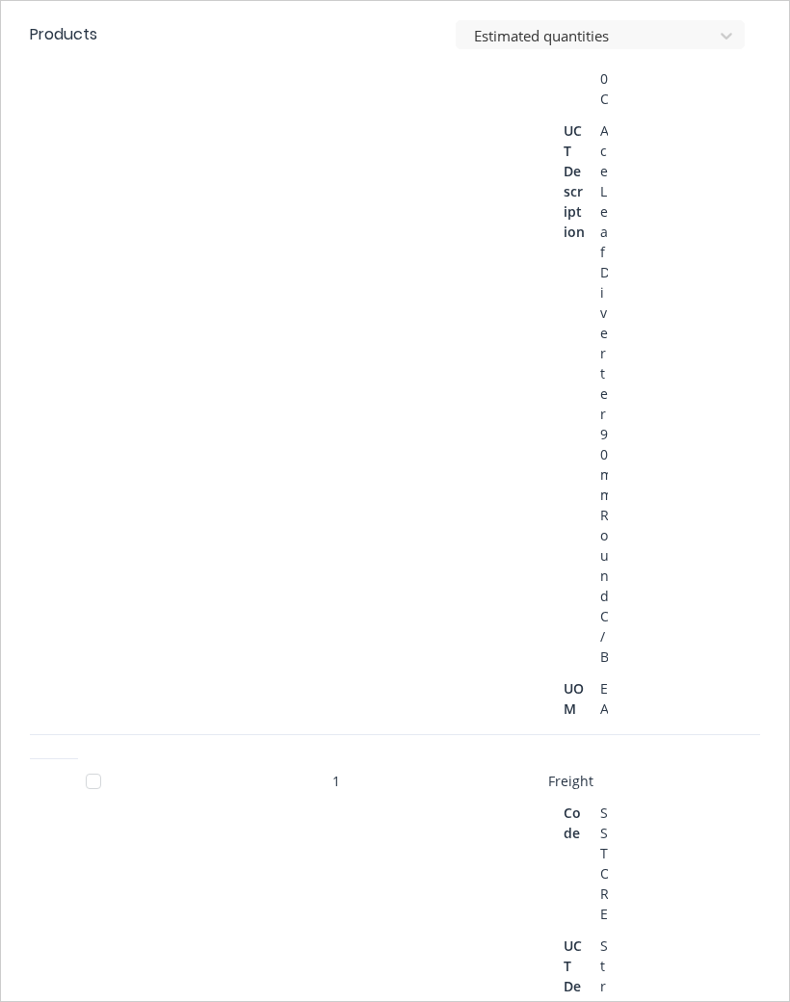
scroll to position [6817, 0]
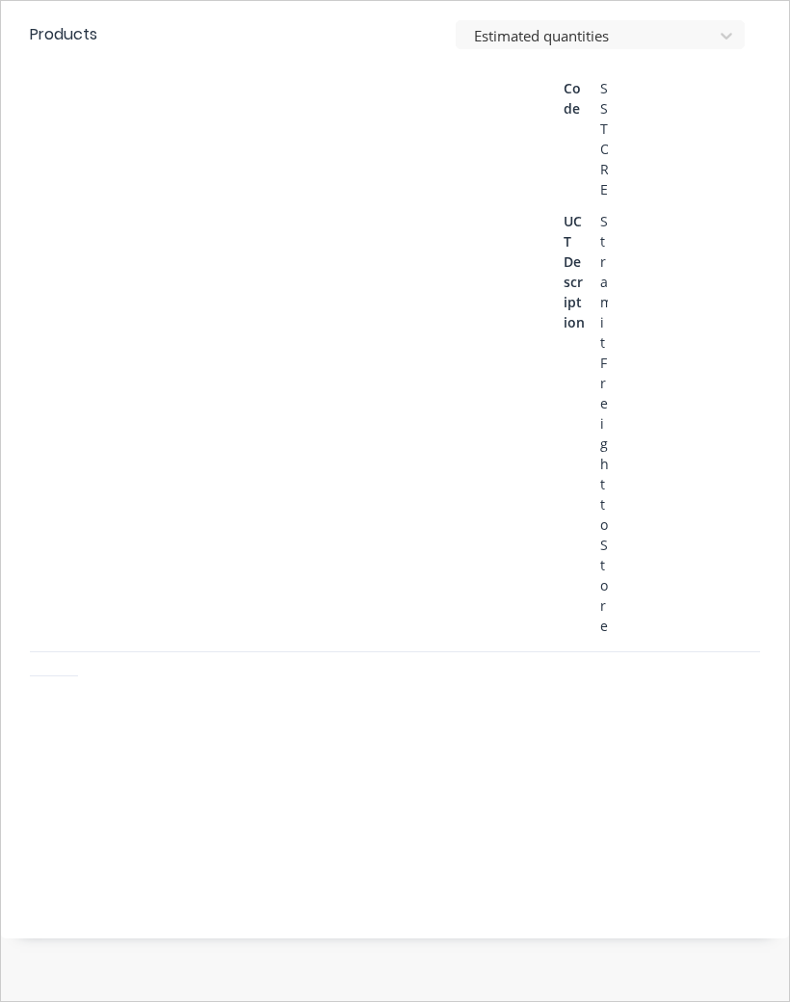
scroll to position [7789, 0]
click at [97, 76] on div at bounding box center [93, 57] width 39 height 39
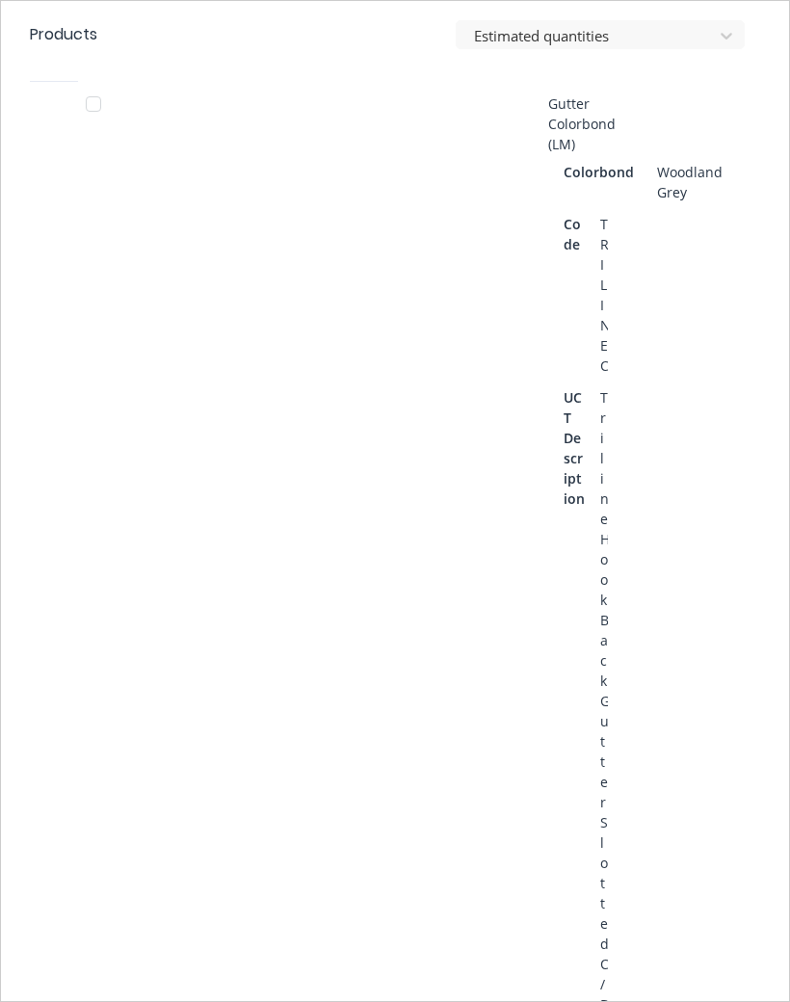
scroll to position [4284, 0]
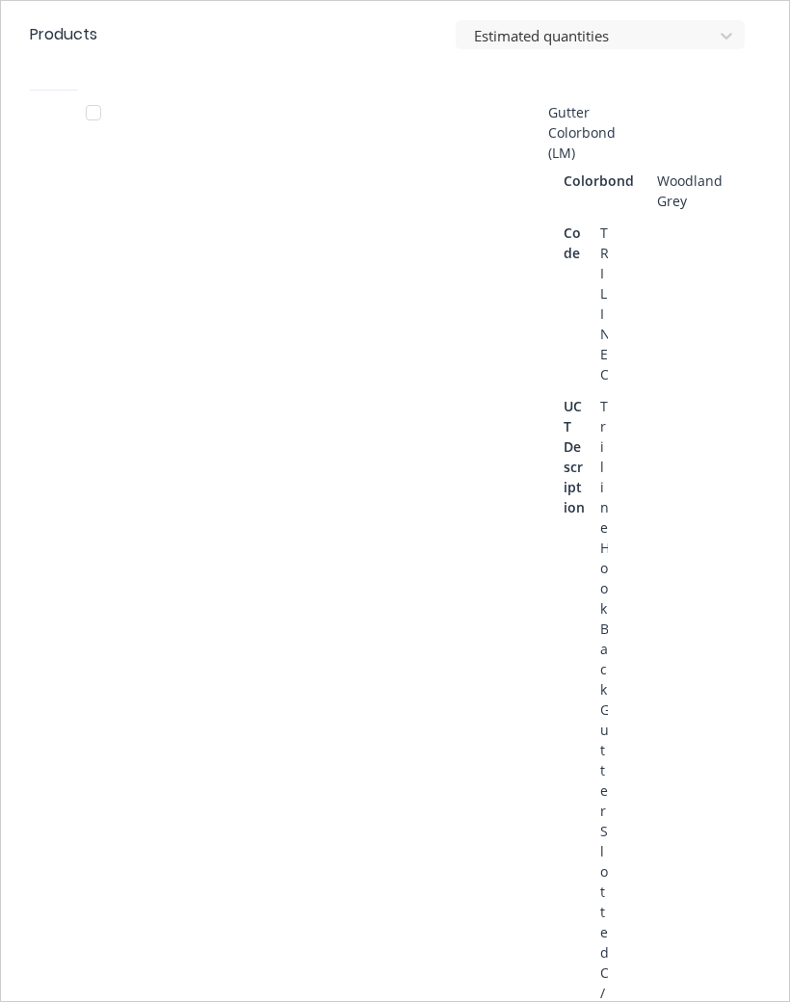
click at [756, 333] on div at bounding box center [733, 654] width 77 height 1126
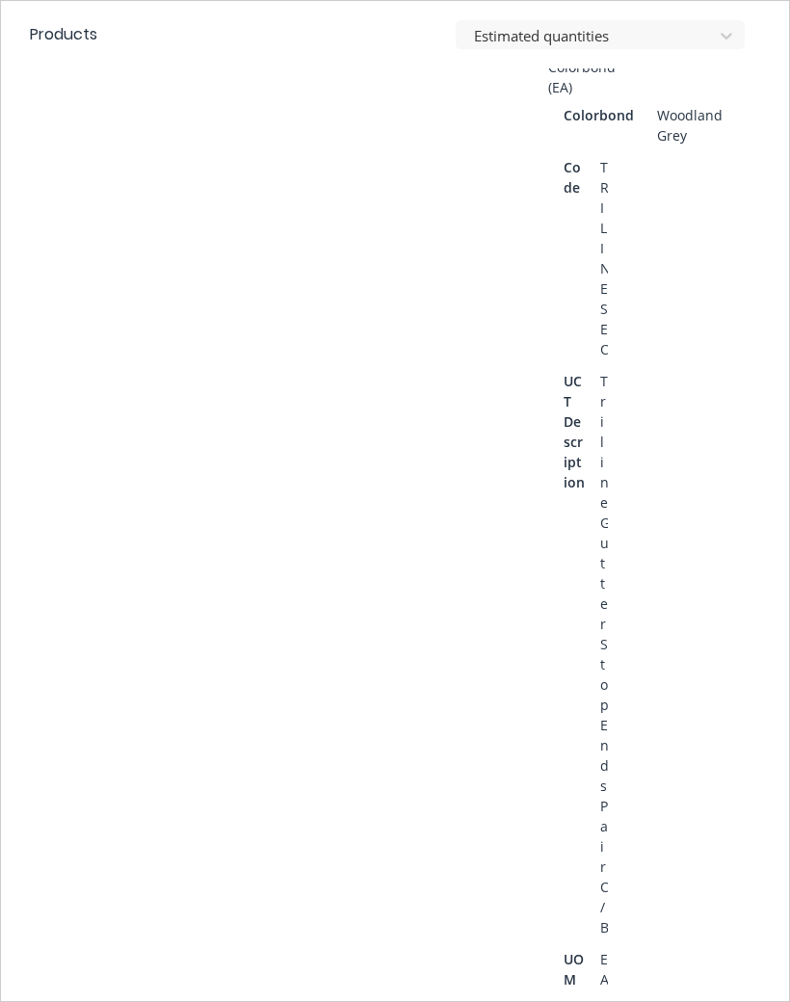
scroll to position [5518, 0]
click at [79, 48] on div at bounding box center [93, 29] width 39 height 39
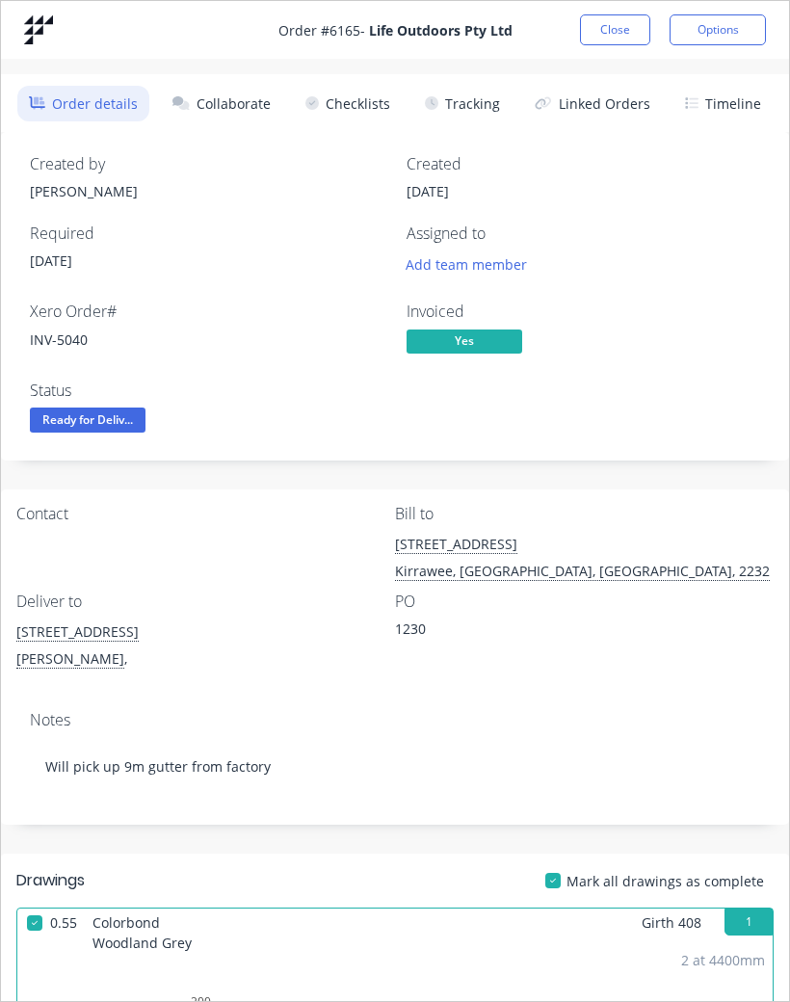
scroll to position [0, 0]
click at [631, 25] on button "Close" at bounding box center [615, 29] width 70 height 31
